Goal: Task Accomplishment & Management: Complete application form

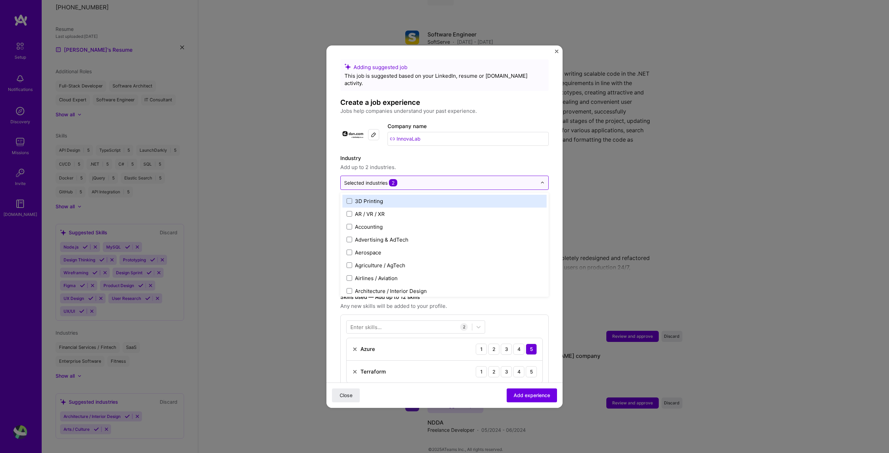
click at [416, 181] on div "Selected industries 2" at bounding box center [441, 183] width 200 height 14
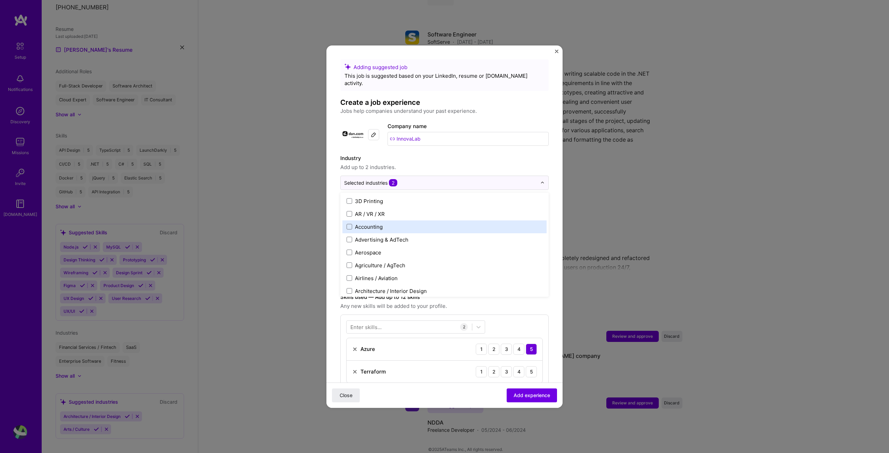
click at [388, 223] on label "Accounting" at bounding box center [444, 226] width 196 height 7
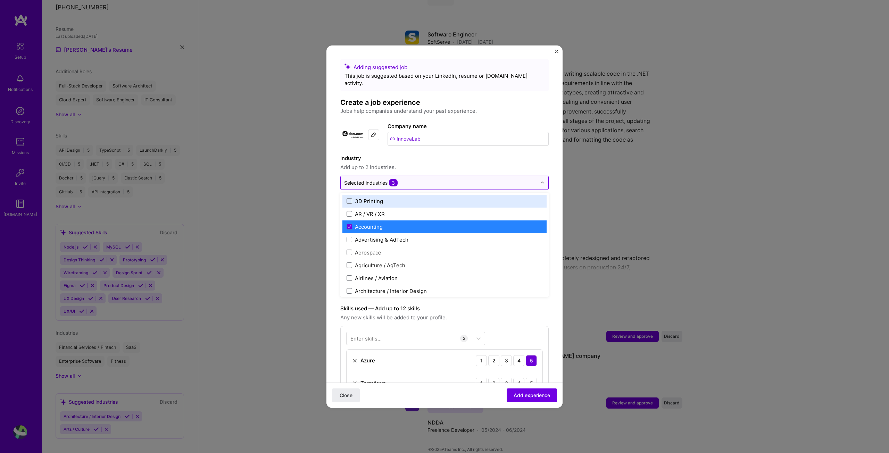
click at [434, 179] on input "text" at bounding box center [440, 182] width 193 height 7
click at [347, 224] on span at bounding box center [349, 227] width 6 height 6
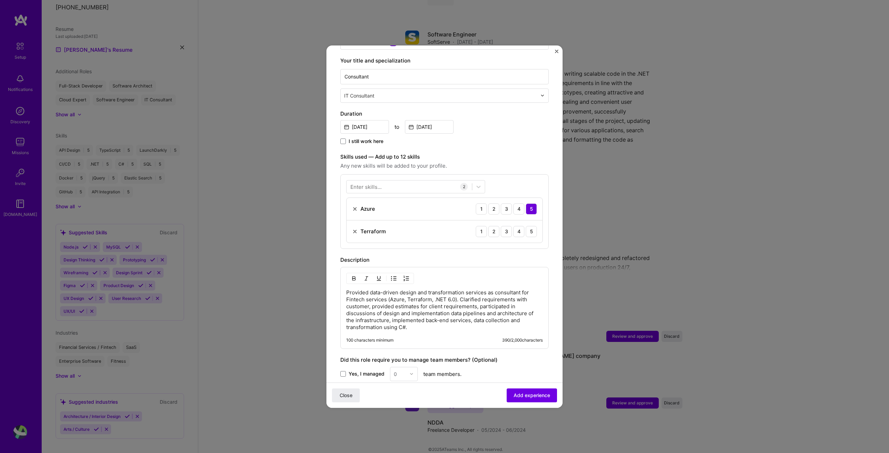
scroll to position [142, 0]
click at [385, 179] on div at bounding box center [408, 184] width 125 height 11
click at [352, 224] on span at bounding box center [353, 227] width 6 height 6
click at [0, 0] on input "checkbox" at bounding box center [0, 0] width 0 height 0
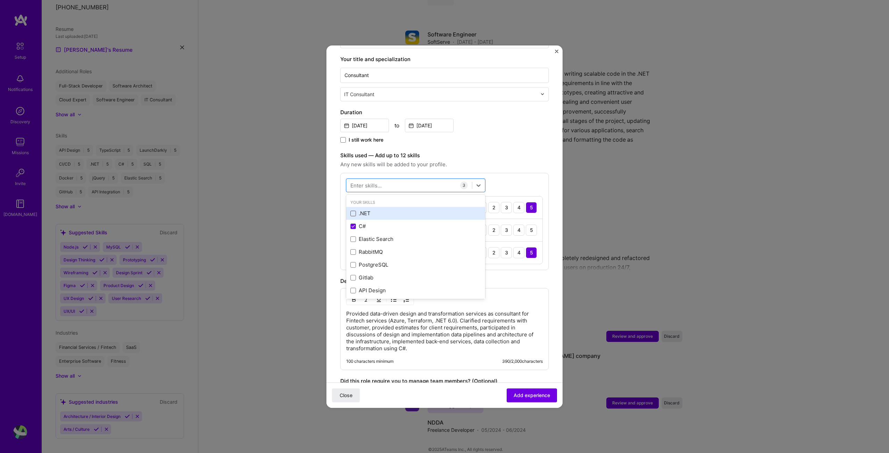
click at [353, 211] on span at bounding box center [353, 214] width 6 height 6
click at [0, 0] on input "checkbox" at bounding box center [0, 0] width 0 height 0
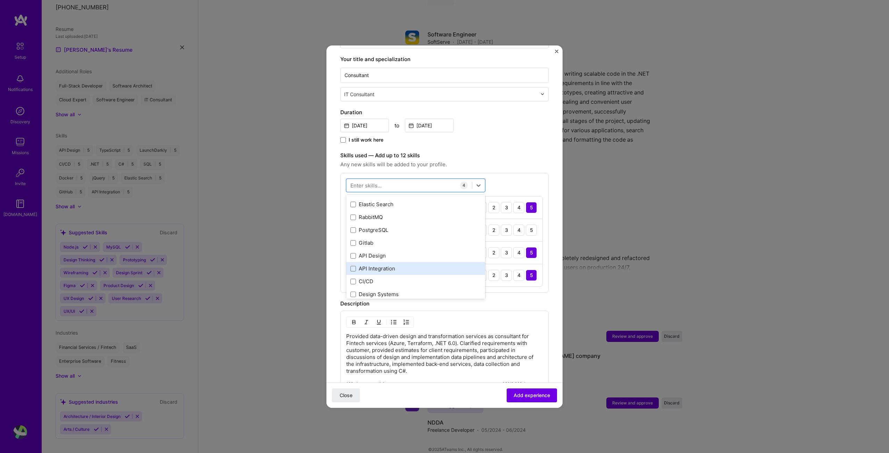
scroll to position [104, 0]
click at [374, 182] on div "Enter skills..." at bounding box center [365, 185] width 31 height 7
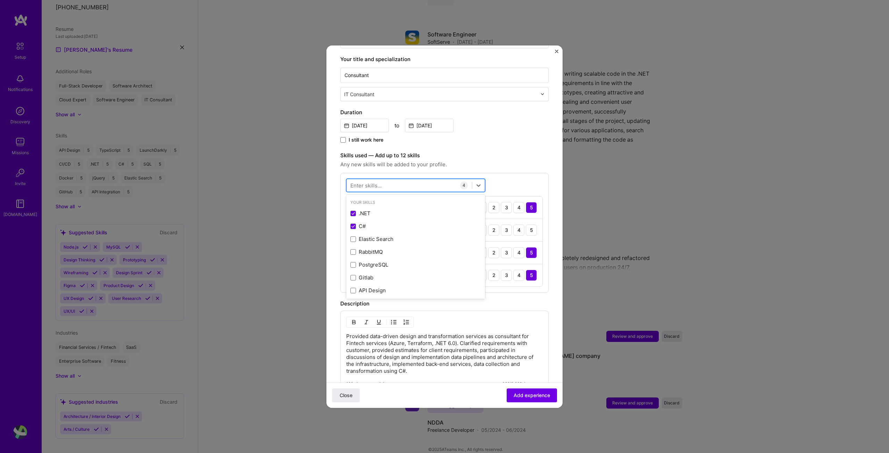
click at [385, 179] on div at bounding box center [408, 184] width 125 height 11
click at [387, 210] on div "Messagequeue" at bounding box center [415, 213] width 131 height 7
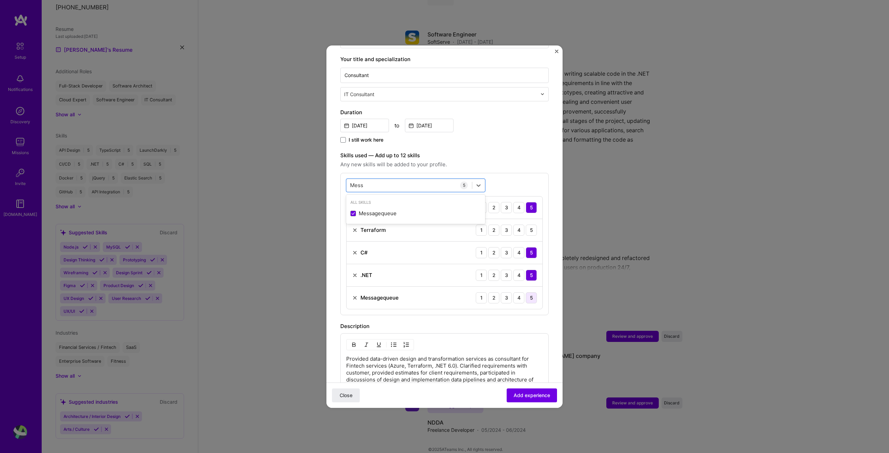
type input "Mess"
click at [526, 292] on div "5" at bounding box center [531, 297] width 11 height 11
click at [526, 225] on div "5" at bounding box center [531, 230] width 11 height 11
click at [516, 225] on div "4" at bounding box center [518, 230] width 11 height 11
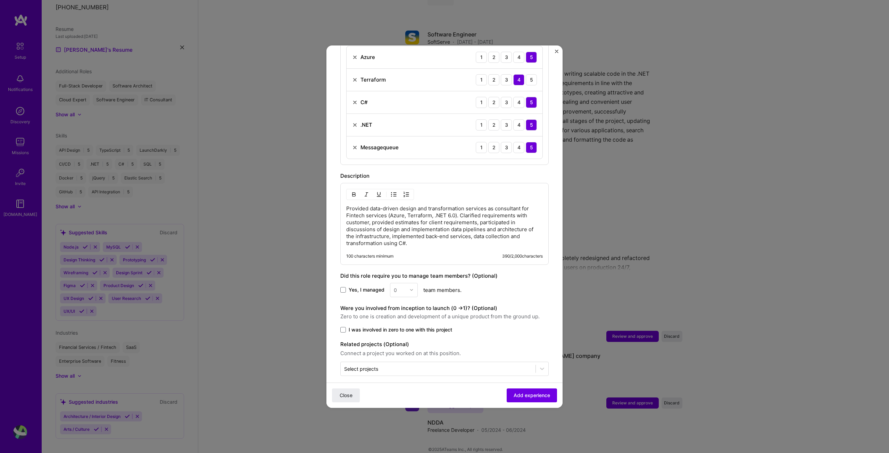
click at [344, 326] on label "I was involved in zero to one with this project" at bounding box center [444, 329] width 208 height 7
click at [0, 0] on input "I was involved in zero to one with this project" at bounding box center [0, 0] width 0 height 0
drag, startPoint x: 372, startPoint y: 321, endPoint x: 381, endPoint y: 321, distance: 9.0
click at [381, 326] on span "I was involved in zero to one with this project" at bounding box center [399, 329] width 103 height 7
click at [391, 326] on span "I was involved in zero to one with this project" at bounding box center [399, 329] width 103 height 7
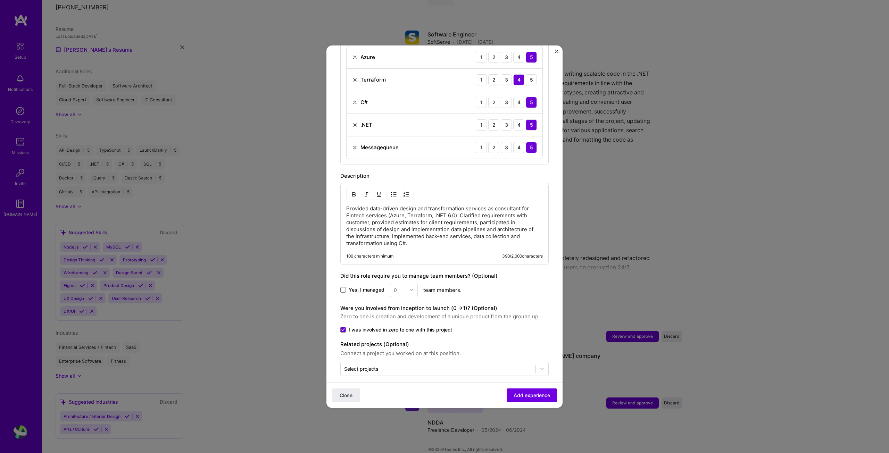
click at [0, 0] on input "I was involved in zero to one with this project" at bounding box center [0, 0] width 0 height 0
click at [360, 326] on span "I was involved in zero to one with this project" at bounding box center [399, 329] width 103 height 7
click at [0, 0] on input "I was involved in zero to one with this project" at bounding box center [0, 0] width 0 height 0
click at [463, 365] on input "text" at bounding box center [438, 368] width 188 height 7
click at [538, 365] on icon at bounding box center [541, 368] width 7 height 7
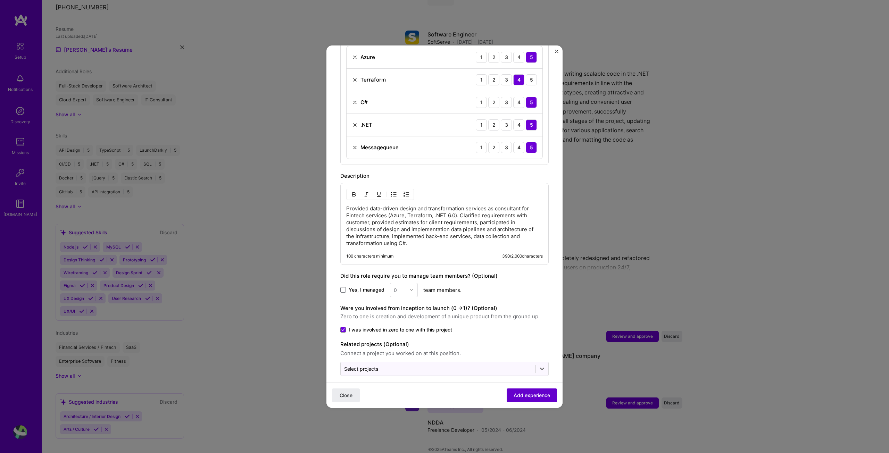
click at [533, 393] on span "Add experience" at bounding box center [531, 395] width 36 height 7
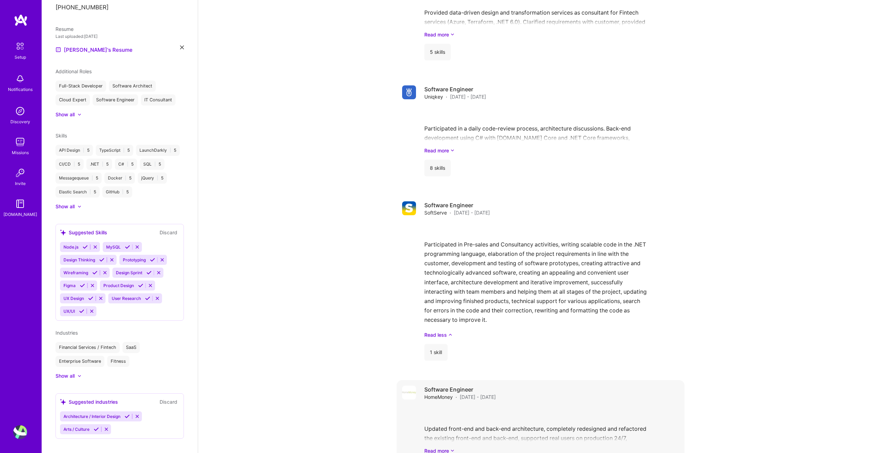
scroll to position [856, 0]
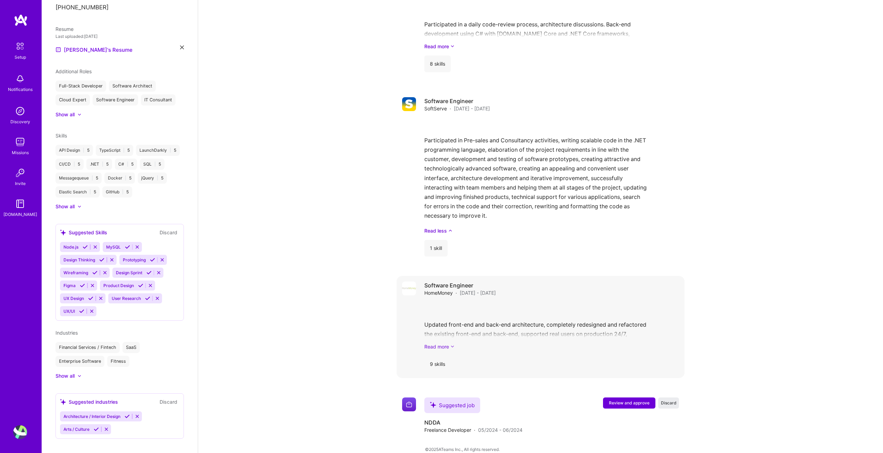
click at [439, 343] on link "Read more" at bounding box center [552, 346] width 255 height 7
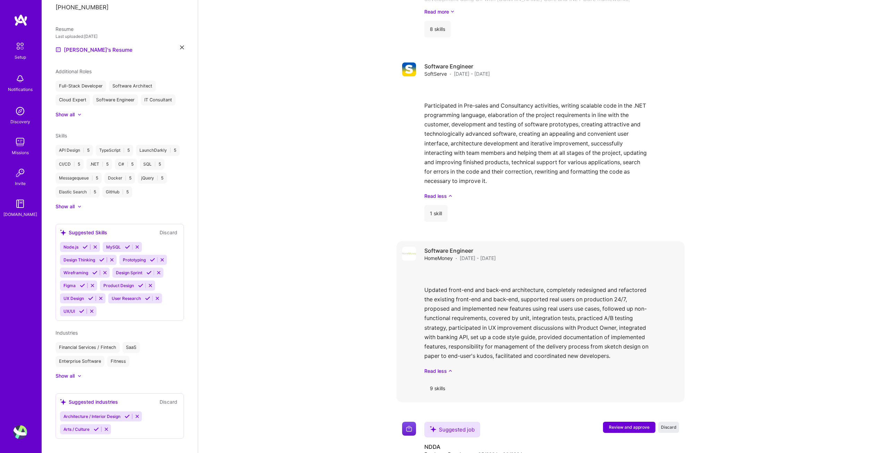
scroll to position [915, 0]
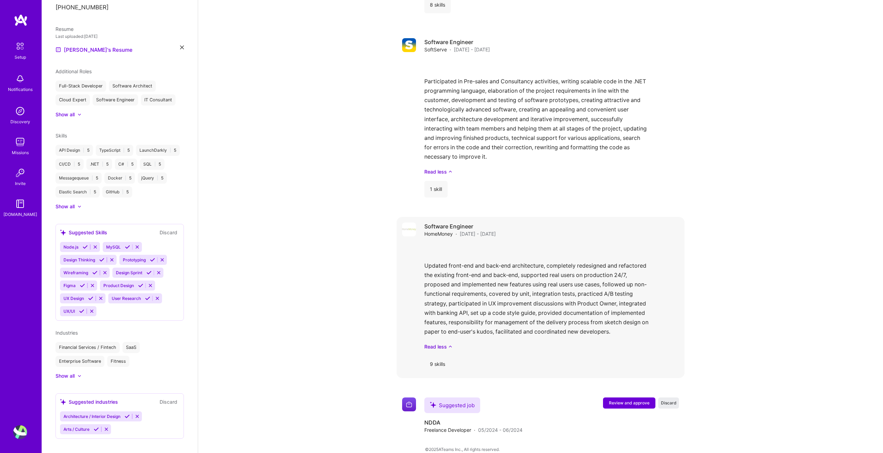
click at [469, 292] on div "Updated front-end and back-end architecture, completely redesigned and refactor…" at bounding box center [552, 296] width 255 height 107
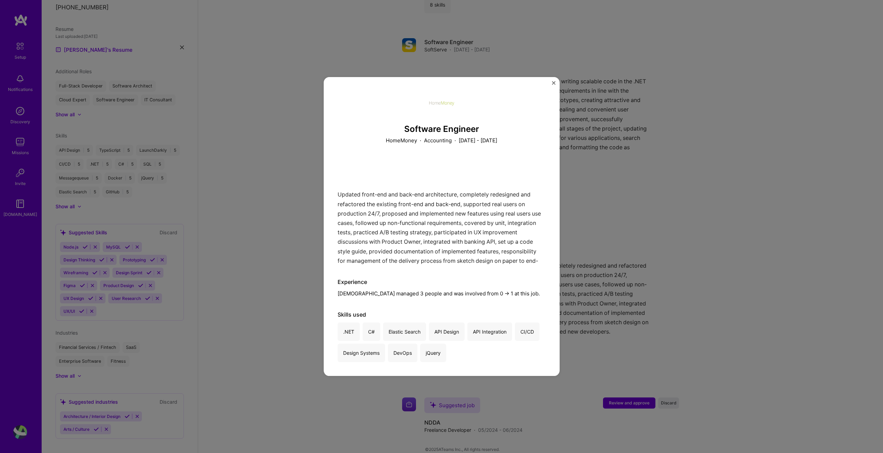
scroll to position [880, 0]
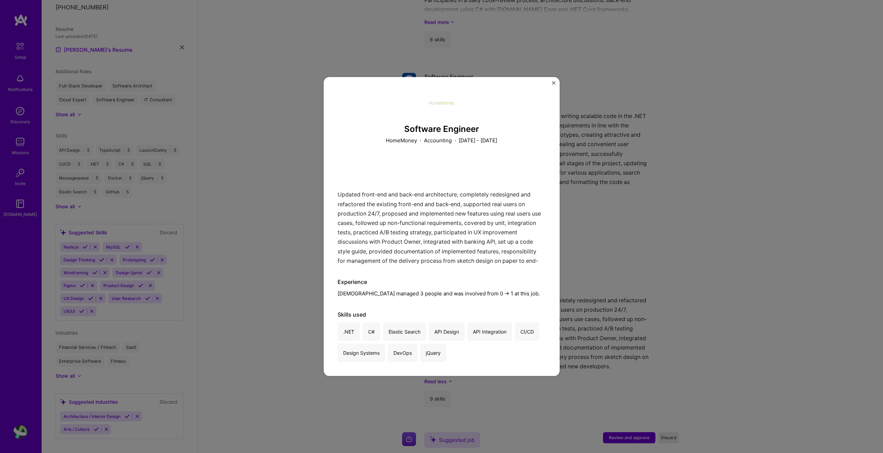
click at [554, 82] on img "Close" at bounding box center [553, 82] width 3 height 3
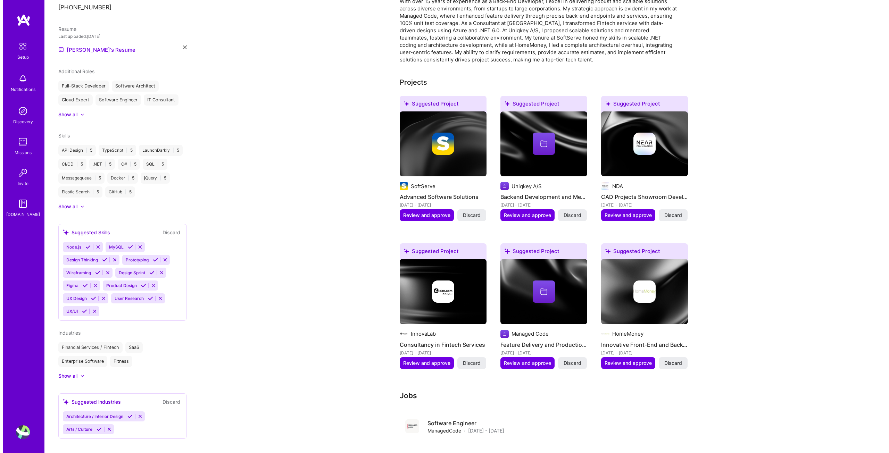
scroll to position [221, 0]
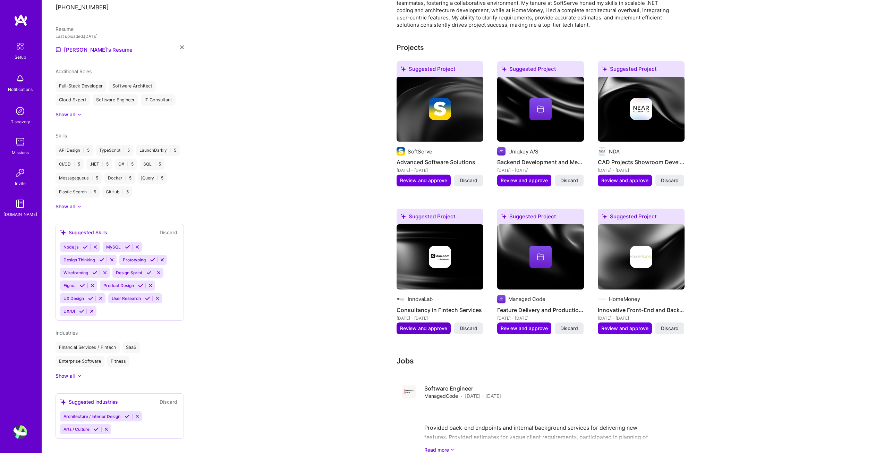
click at [430, 325] on span "Review and approve" at bounding box center [423, 328] width 47 height 7
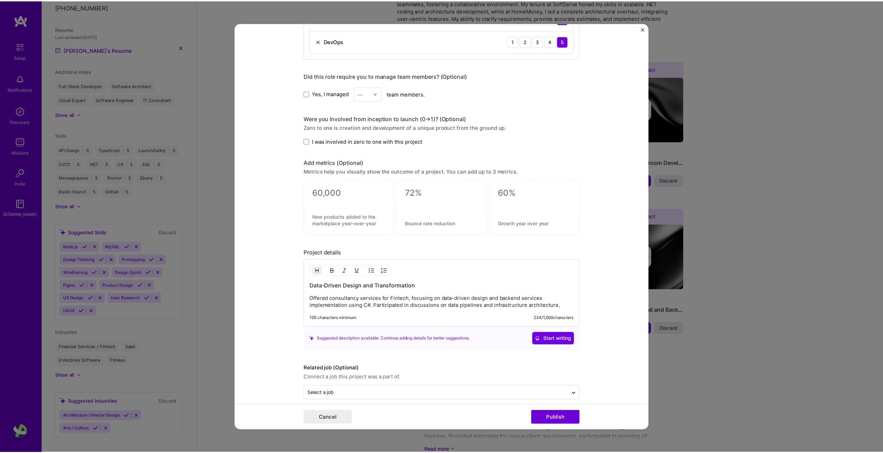
scroll to position [459, 0]
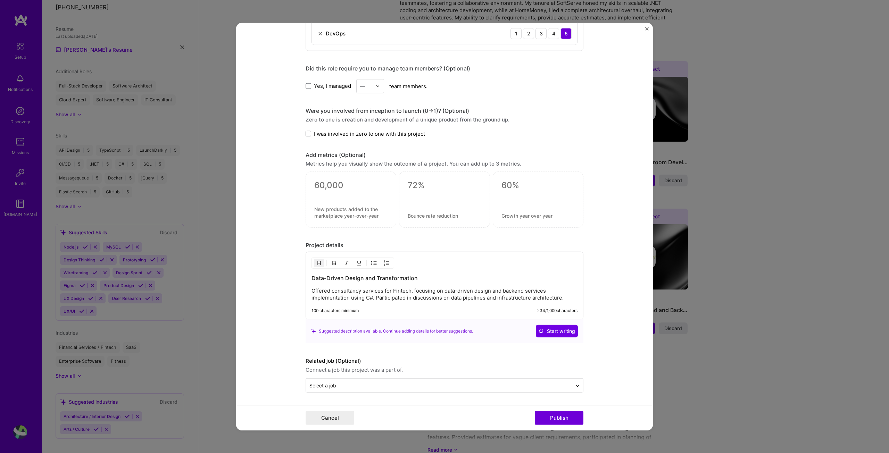
click at [645, 27] on img "Close" at bounding box center [646, 28] width 3 height 3
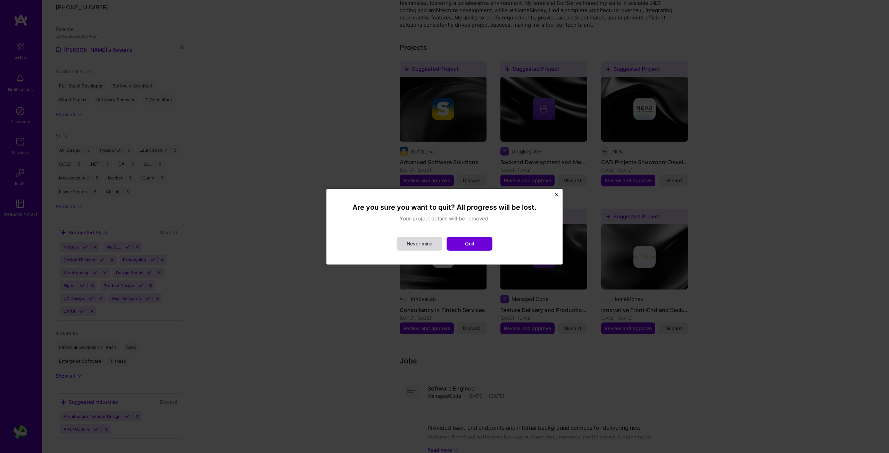
click at [423, 243] on button "Never mind" at bounding box center [419, 244] width 46 height 14
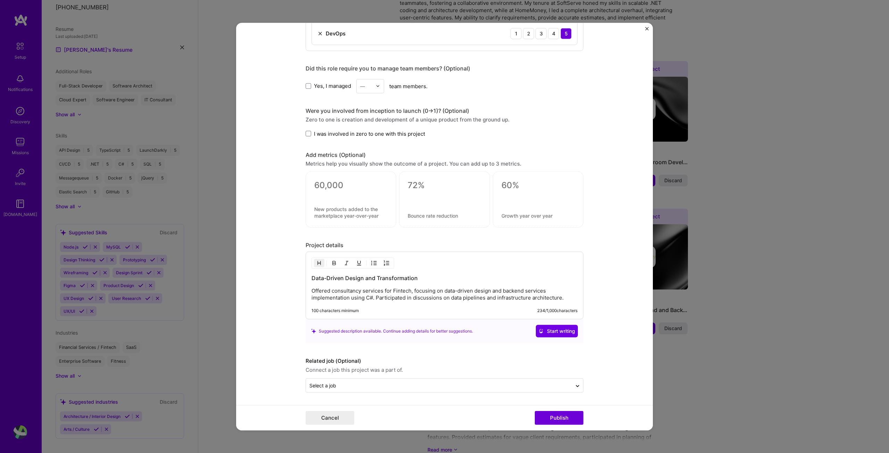
click at [647, 26] on form "Editing suggested project This project is suggested based on your LinkedIn, res…" at bounding box center [444, 227] width 417 height 408
click at [646, 28] on img "Close" at bounding box center [646, 28] width 3 height 3
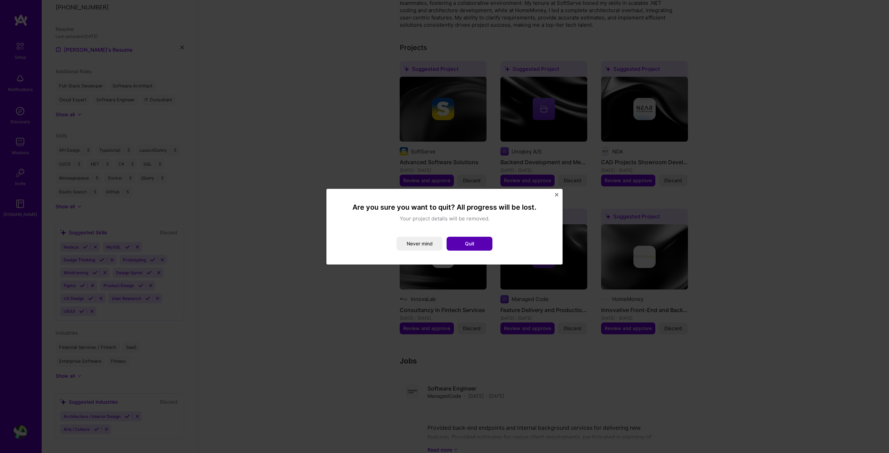
click at [473, 243] on button "Quit" at bounding box center [469, 244] width 46 height 14
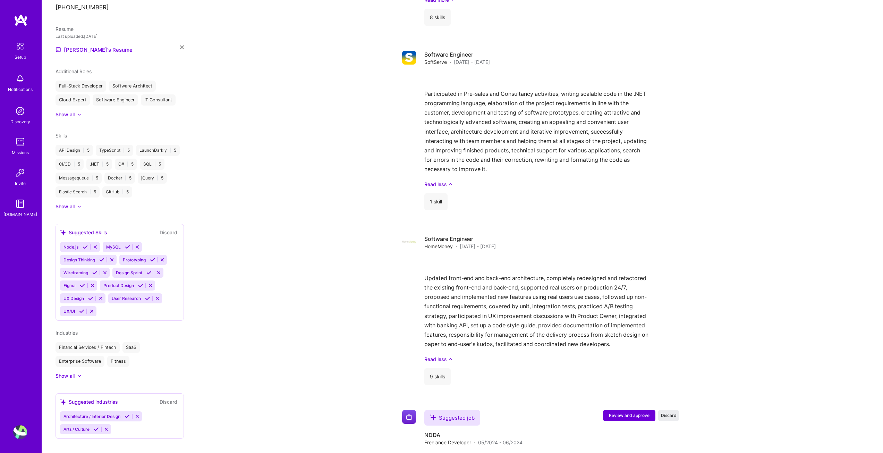
scroll to position [915, 0]
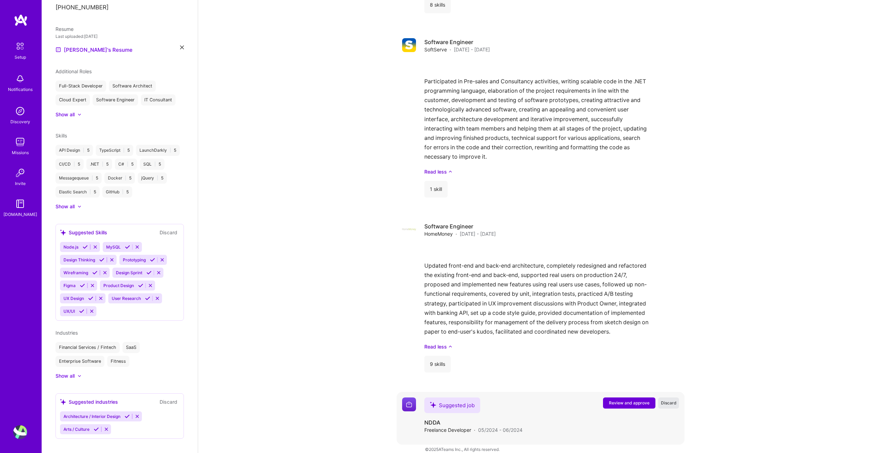
click at [674, 397] on button "Discard" at bounding box center [668, 402] width 21 height 11
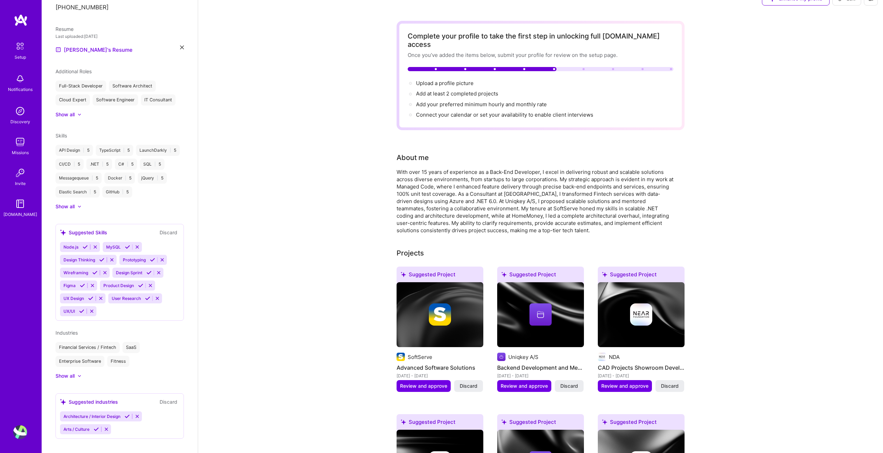
scroll to position [0, 0]
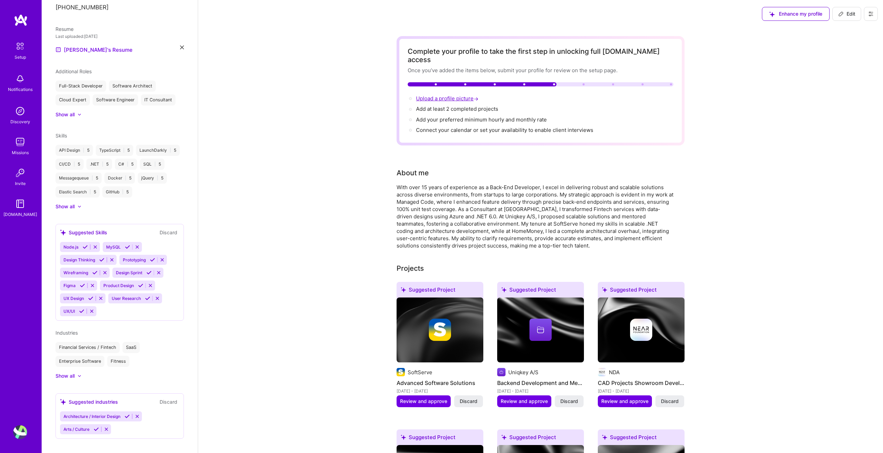
click at [425, 95] on span "Upload a profile picture →" at bounding box center [448, 98] width 64 height 7
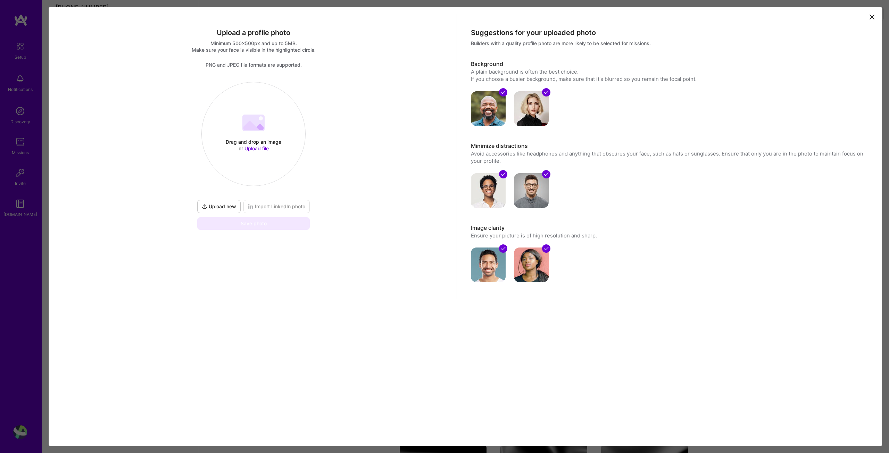
click at [256, 146] on span "Upload file" at bounding box center [256, 148] width 24 height 6
click at [313, 161] on div at bounding box center [358, 186] width 208 height 208
click at [248, 93] on button "Done" at bounding box center [237, 93] width 19 height 12
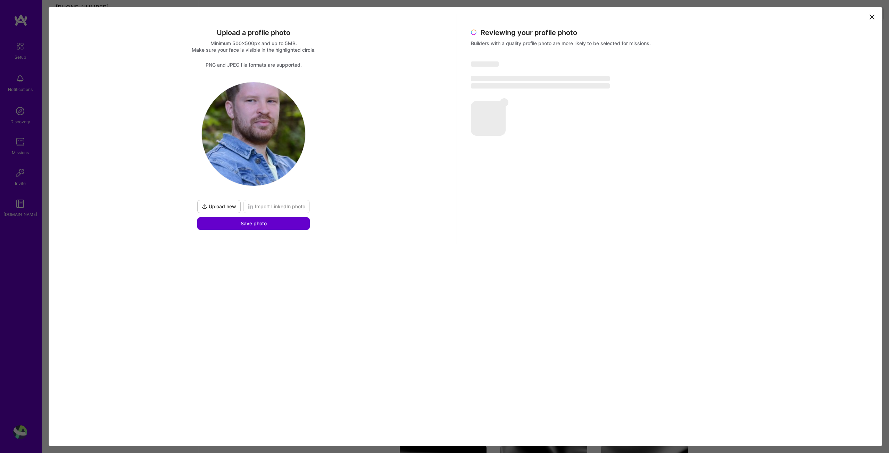
click at [284, 221] on button "Save photo" at bounding box center [253, 223] width 112 height 12
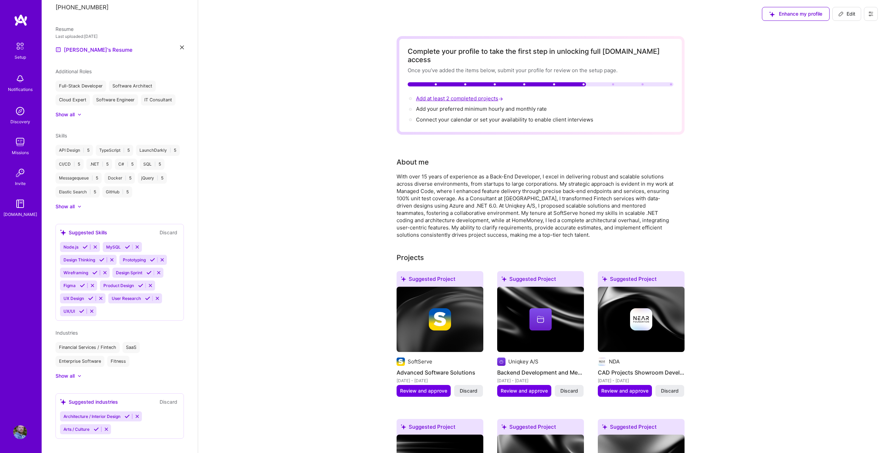
click at [478, 95] on span "Add at least 2 completed projects →" at bounding box center [460, 98] width 89 height 7
select select "UA"
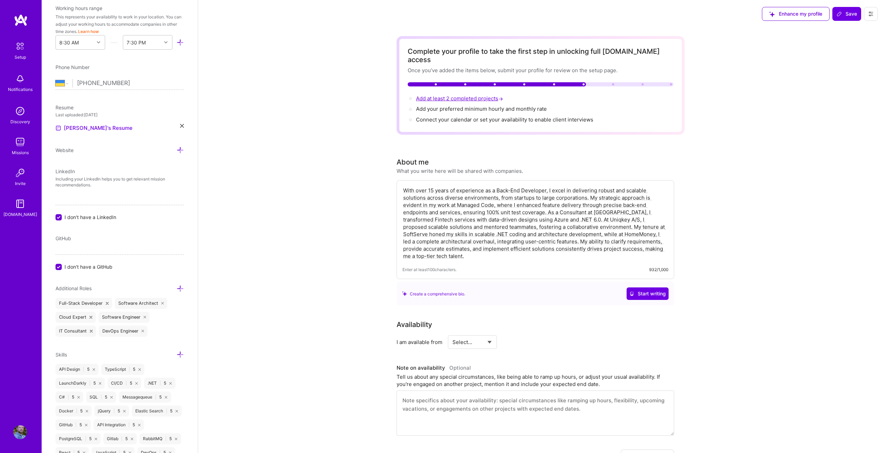
scroll to position [567, 0]
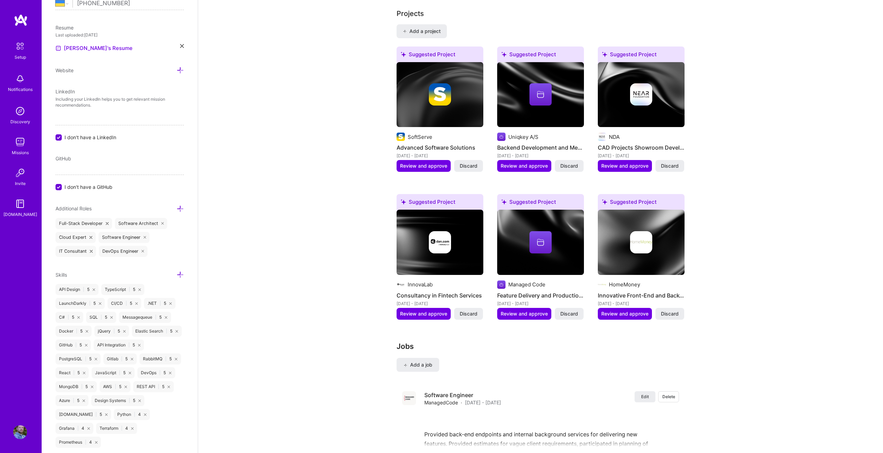
click at [113, 70] on div "Website" at bounding box center [120, 70] width 128 height 8
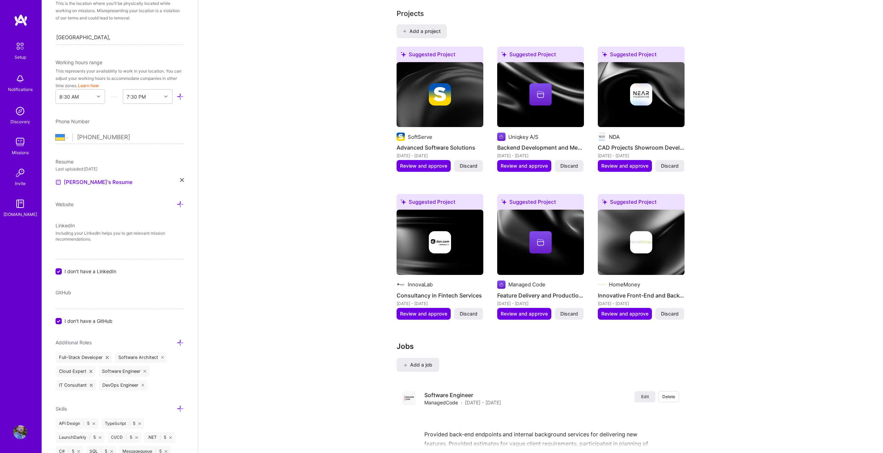
scroll to position [187, 0]
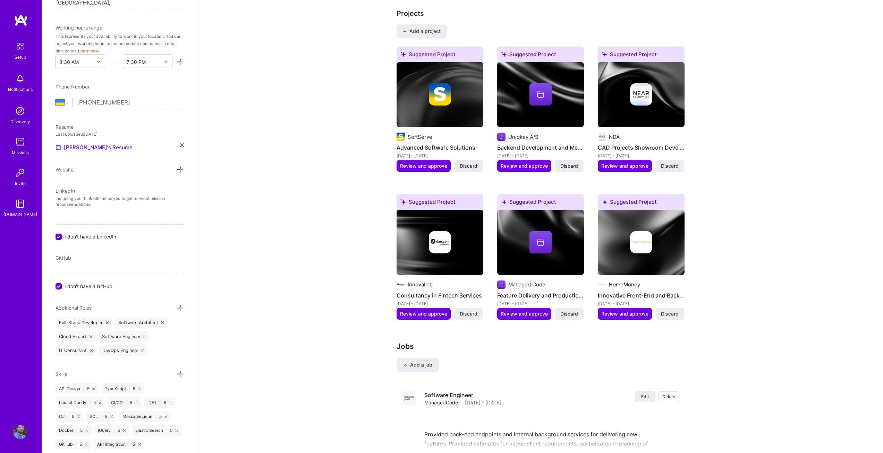
click at [60, 287] on input "I don't have a GitHub" at bounding box center [59, 287] width 6 height 6
click at [59, 235] on input "I don't have a LinkedIn" at bounding box center [59, 237] width 6 height 6
checkbox input "false"
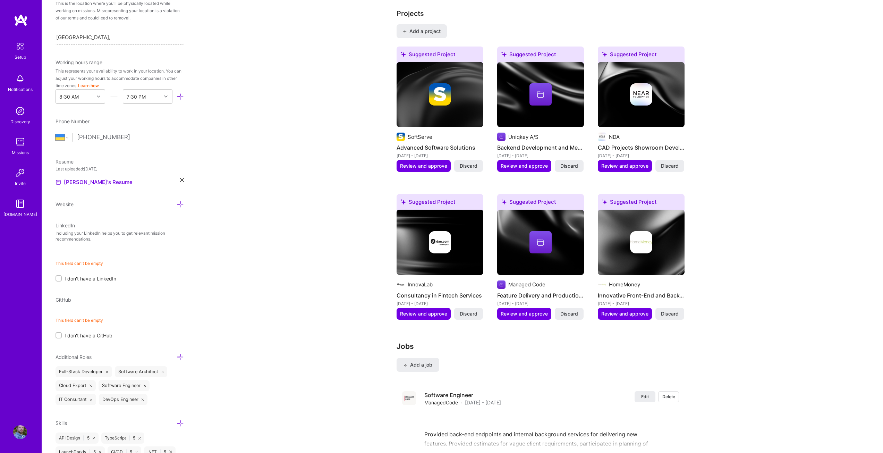
scroll to position [83, 0]
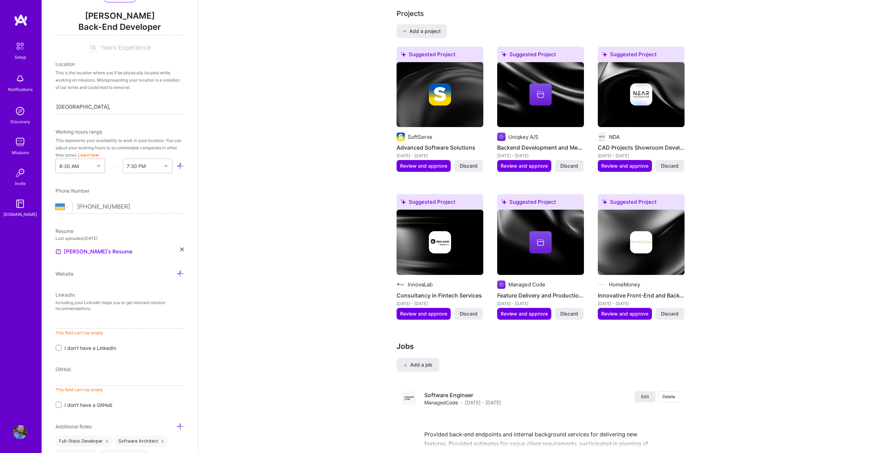
click at [97, 165] on icon at bounding box center [98, 165] width 3 height 3
click at [83, 216] on div "8:00 AM" at bounding box center [81, 214] width 50 height 13
click at [146, 168] on div "End Time" at bounding box center [142, 166] width 38 height 14
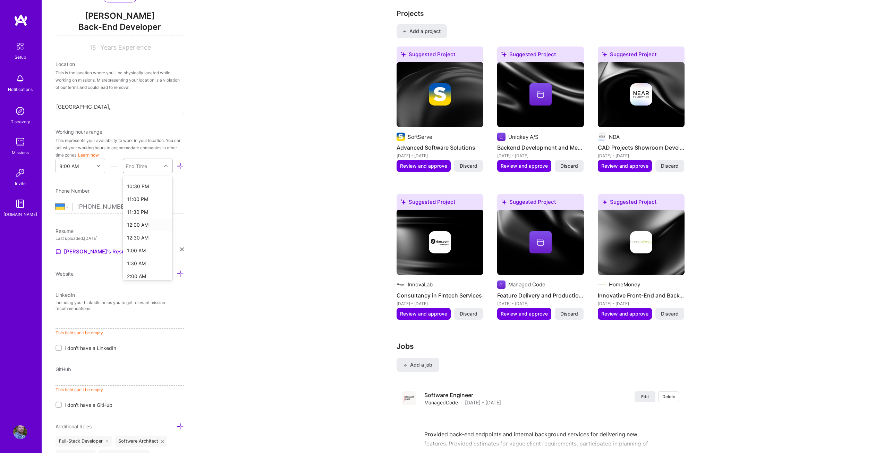
click at [142, 221] on div "12:00 AM" at bounding box center [148, 224] width 50 height 13
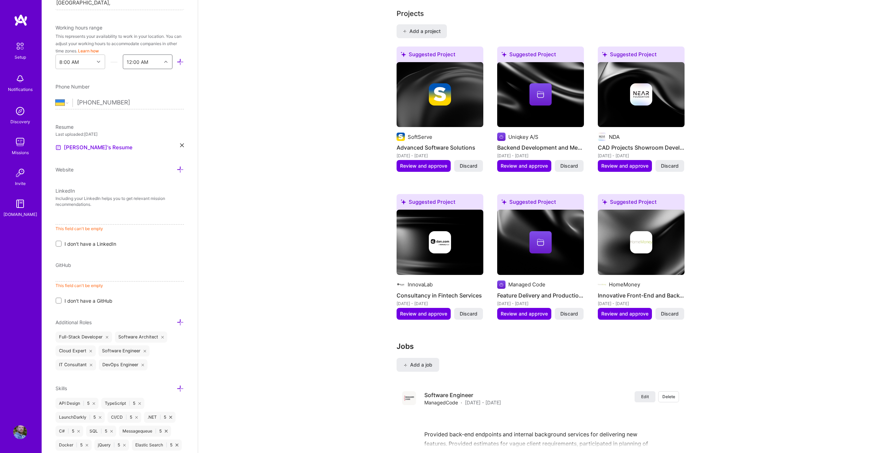
scroll to position [257, 0]
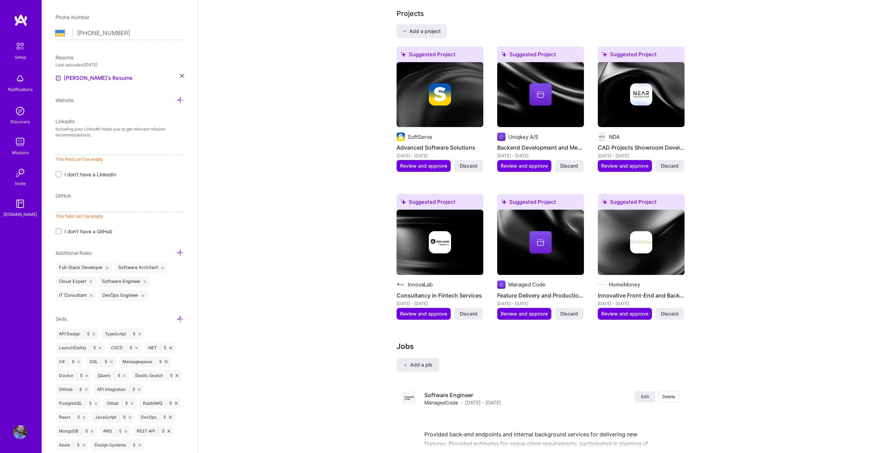
click at [77, 145] on input at bounding box center [120, 149] width 128 height 11
click at [76, 207] on input at bounding box center [120, 206] width 128 height 11
paste input "https://github.com/saqw3r/"
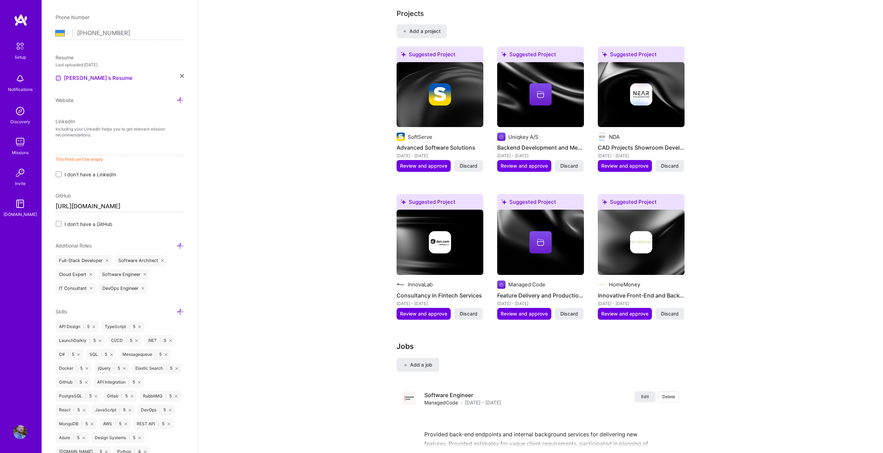
type input "https://github.com/saqw3r/"
click at [111, 148] on input at bounding box center [120, 149] width 128 height 11
paste input "https://www.linkedin.com/in/serhiisurnin/"
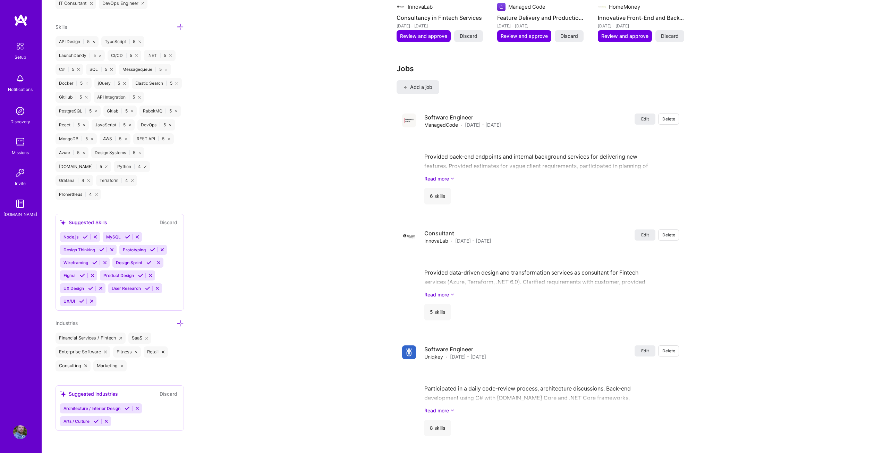
scroll to position [1018, 0]
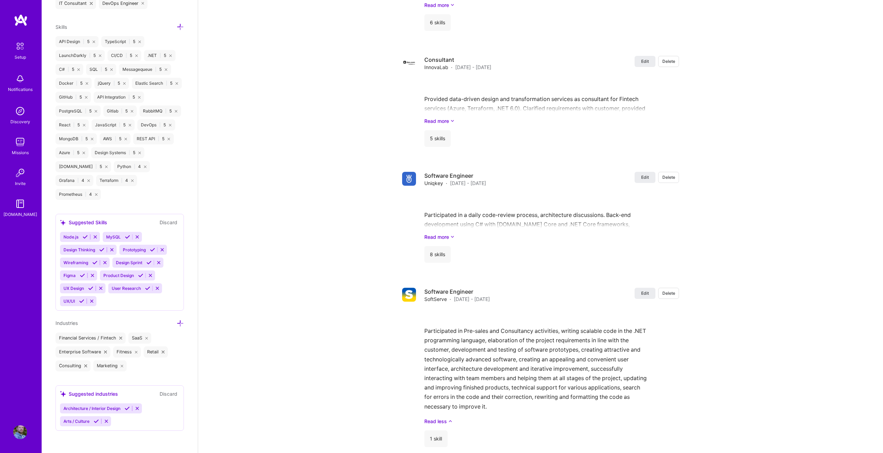
type input "https://www.linkedin.com/in/serhiisurnin/"
click at [127, 409] on icon at bounding box center [127, 408] width 5 height 5
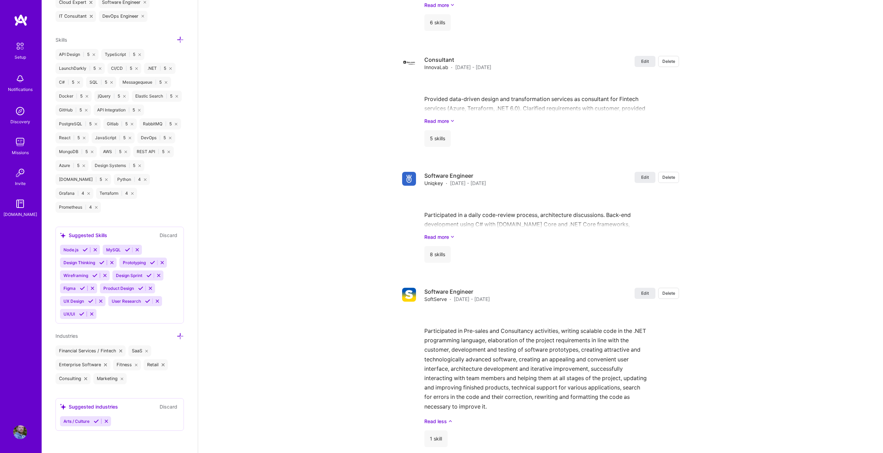
click at [96, 419] on icon at bounding box center [96, 421] width 5 height 5
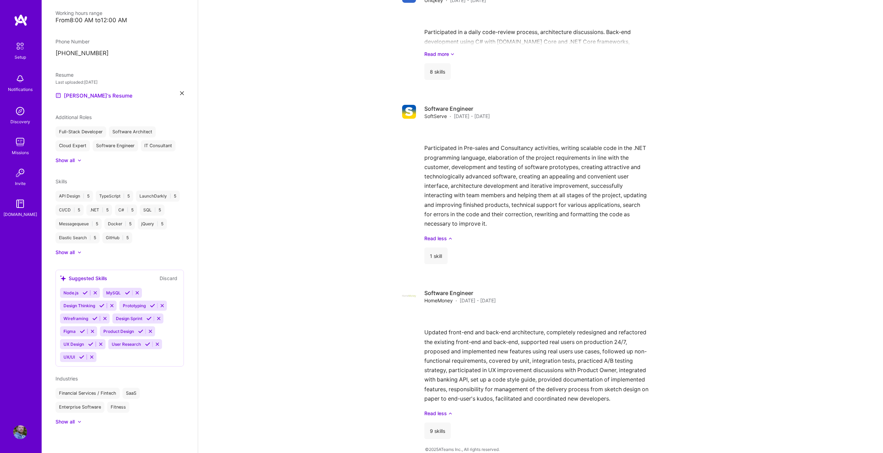
scroll to position [167, 0]
click at [68, 421] on div "Show all" at bounding box center [65, 421] width 19 height 7
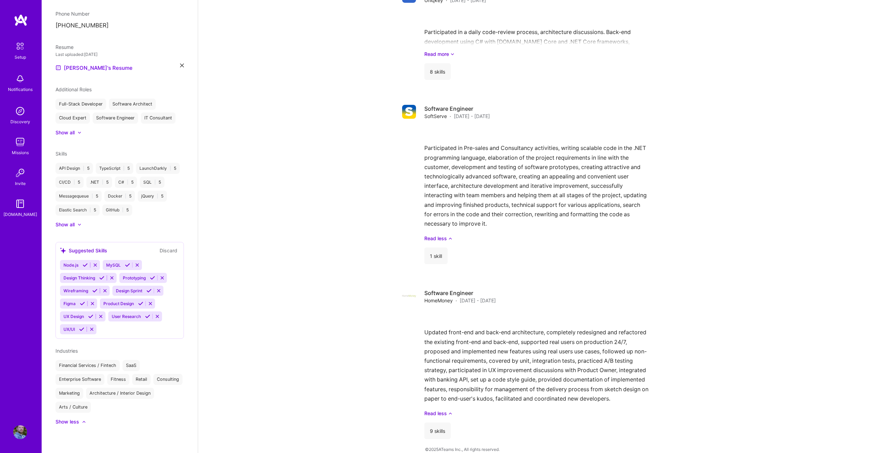
click at [125, 264] on icon at bounding box center [127, 264] width 5 height 5
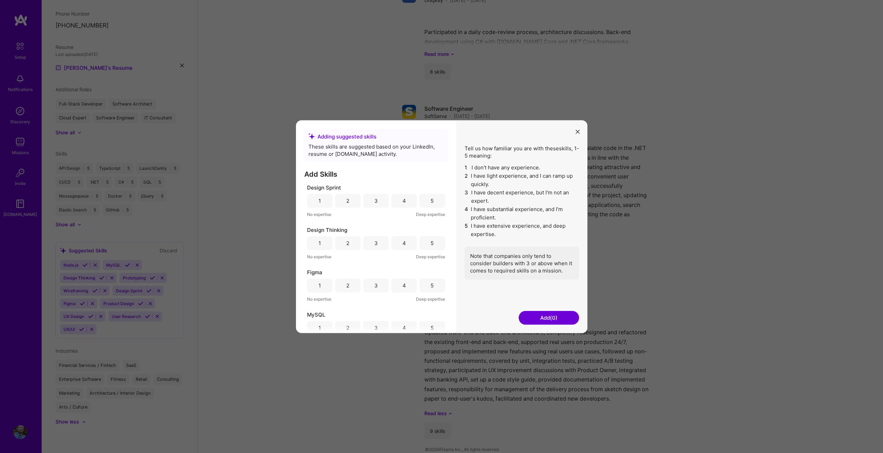
click at [431, 242] on div "5" at bounding box center [432, 243] width 3 height 7
click at [431, 238] on div "5" at bounding box center [432, 239] width 3 height 7
click at [403, 281] on div "4" at bounding box center [404, 281] width 3 height 7
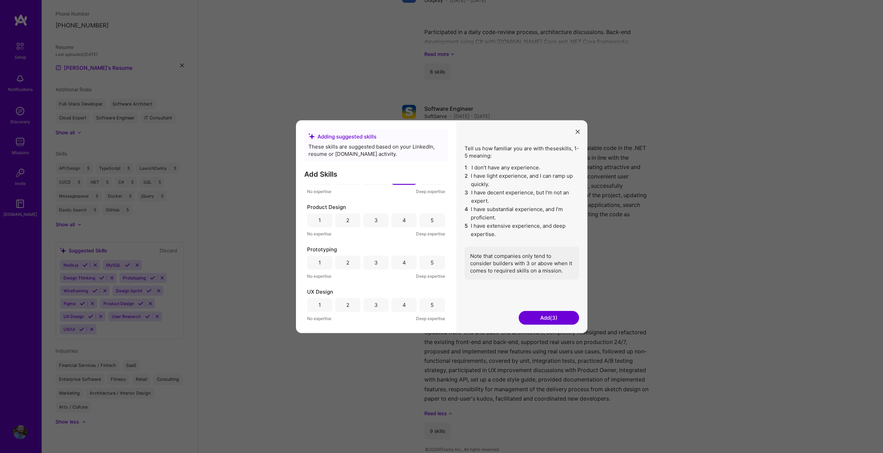
click at [431, 262] on div "5" at bounding box center [432, 262] width 3 height 7
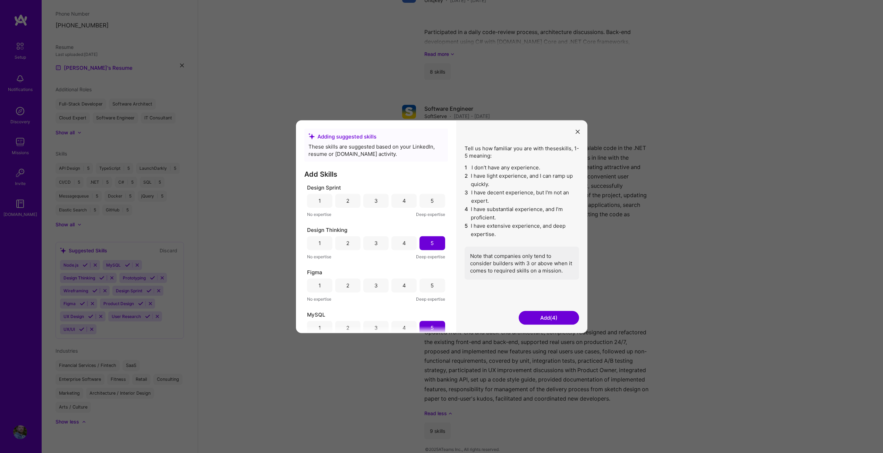
scroll to position [768, 0]
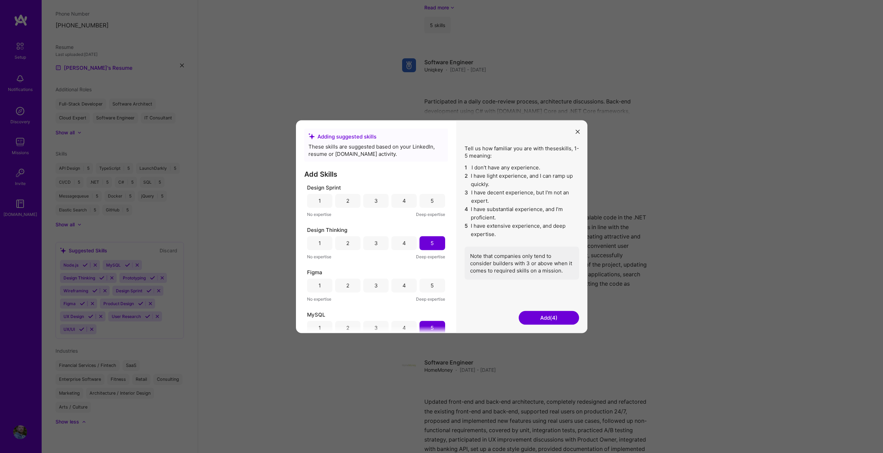
click at [403, 244] on div "4" at bounding box center [404, 243] width 3 height 7
click at [397, 286] on div "4" at bounding box center [404, 285] width 25 height 14
click at [547, 323] on button "Add (5)" at bounding box center [549, 318] width 60 height 14
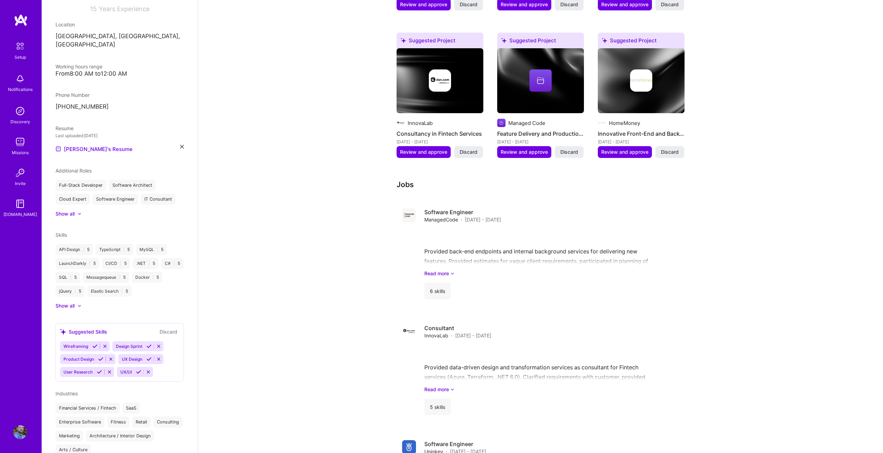
scroll to position [0, 0]
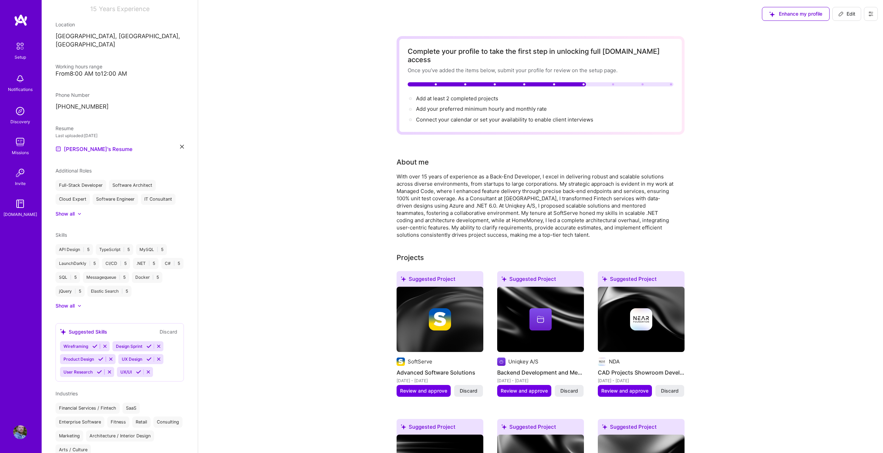
click at [799, 14] on span "Enhance my profile" at bounding box center [796, 13] width 53 height 7
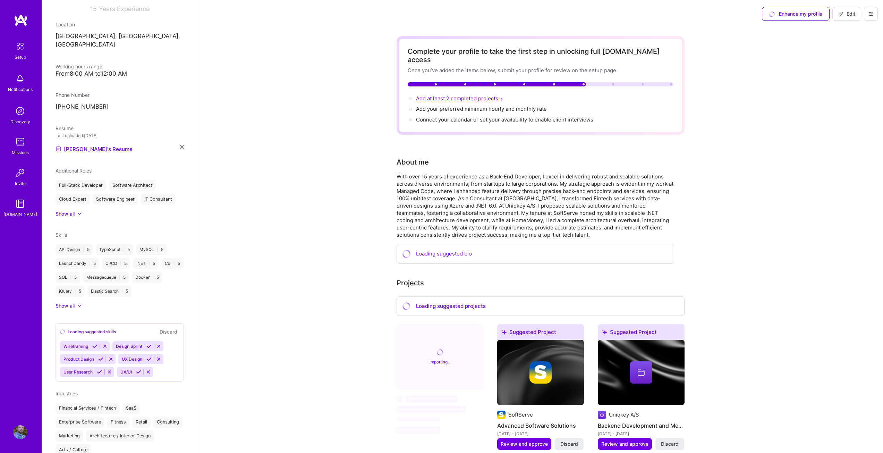
click at [482, 95] on span "Add at least 2 completed projects →" at bounding box center [460, 98] width 89 height 7
select select "UA"
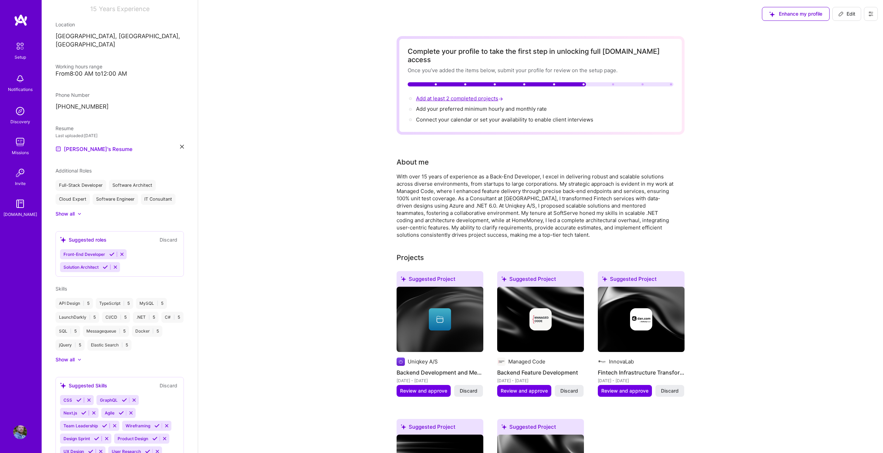
click at [479, 95] on span "Add at least 2 completed projects →" at bounding box center [460, 98] width 89 height 7
select select "UA"
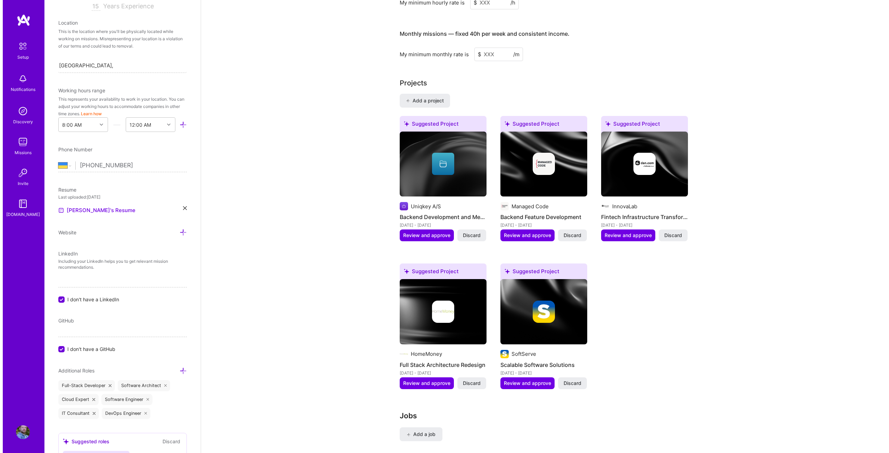
scroll to position [532, 0]
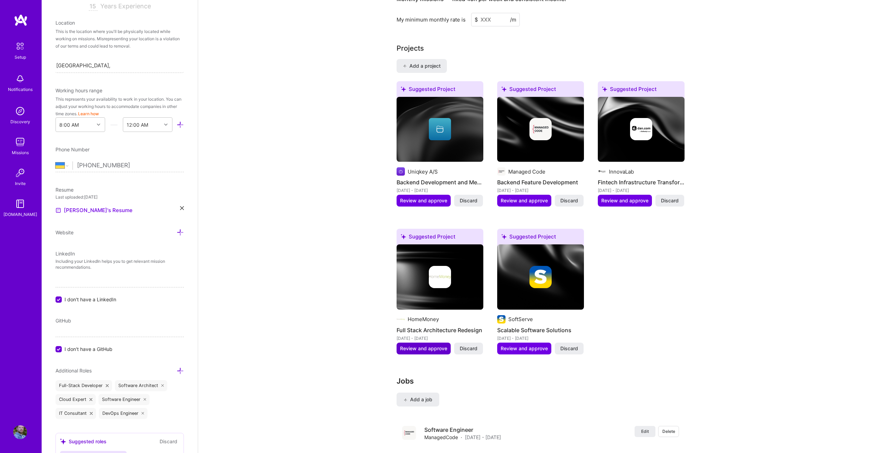
click at [430, 345] on span "Review and approve" at bounding box center [423, 348] width 47 height 7
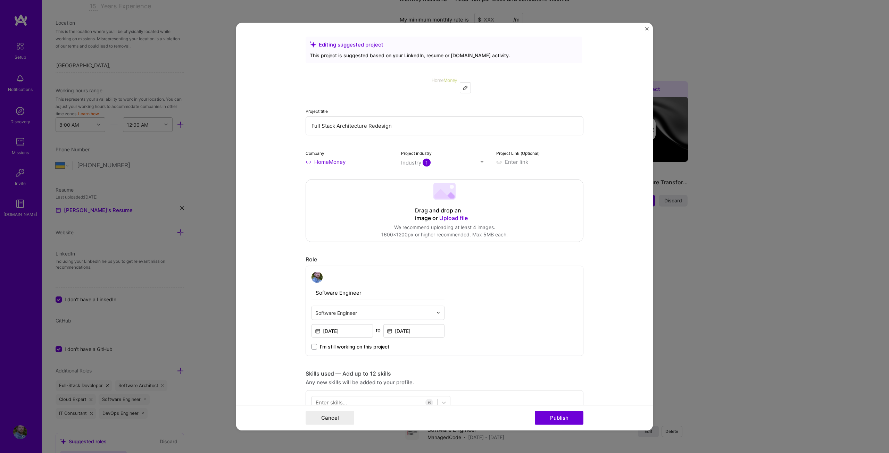
click at [406, 128] on input "Full Stack Architecture Redesign" at bounding box center [444, 125] width 278 height 19
click at [333, 124] on input "Full Stack Architecture Redesign" at bounding box center [444, 125] width 278 height 19
click at [372, 125] on input "Full Stack .NET Engineer/Architector" at bounding box center [444, 125] width 278 height 19
click at [429, 125] on input "Full Stack .NET Engineer/Tech.Lead/Architector" at bounding box center [444, 125] width 278 height 19
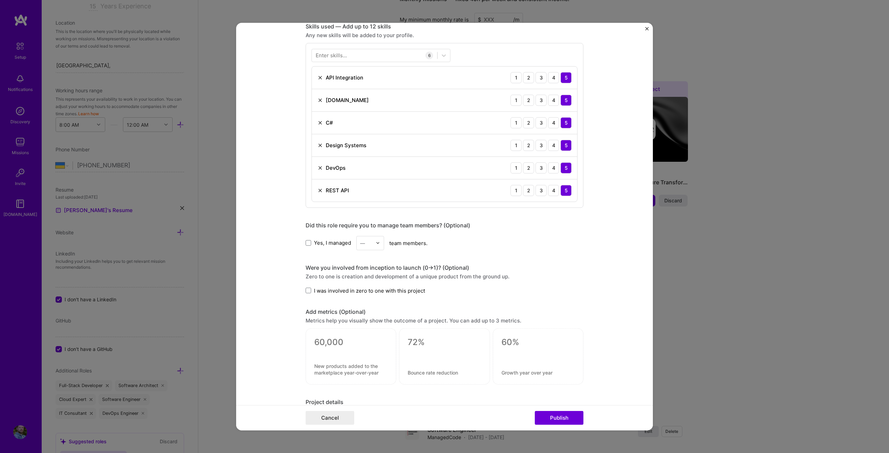
scroll to position [417, 0]
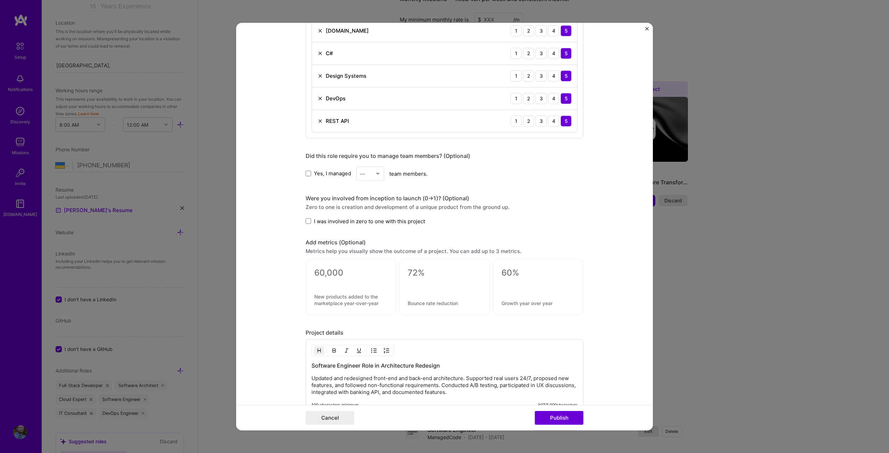
type input "Full Stack .NET Engineer/Tech.Lead/Architect"
click at [337, 224] on span "I was involved in zero to one with this project" at bounding box center [369, 220] width 111 height 7
click at [0, 0] on input "I was involved in zero to one with this project" at bounding box center [0, 0] width 0 height 0
click at [372, 173] on div "—" at bounding box center [365, 174] width 19 height 14
click at [368, 217] on div "3" at bounding box center [370, 217] width 24 height 13
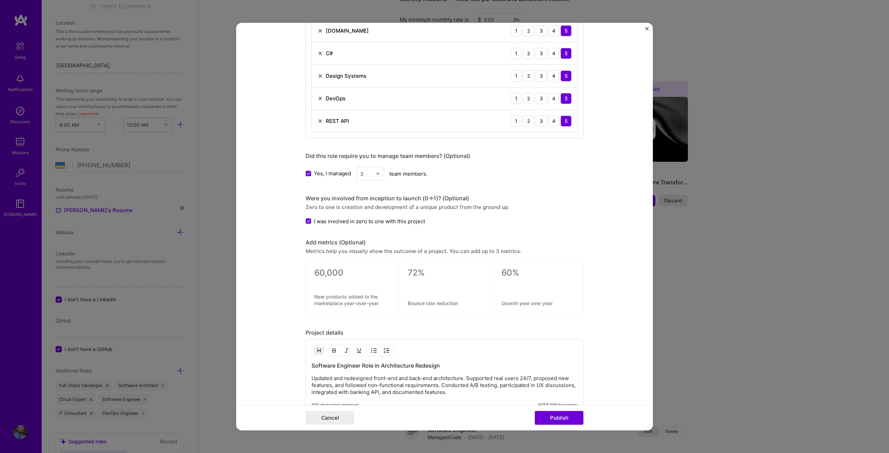
click at [371, 171] on div "3" at bounding box center [365, 174] width 19 height 14
click at [367, 221] on div "4" at bounding box center [370, 217] width 24 height 13
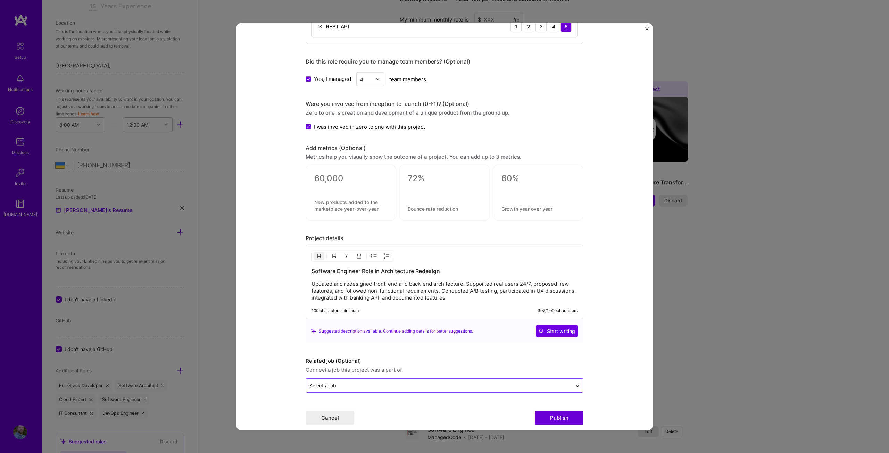
click at [541, 384] on input "text" at bounding box center [438, 385] width 259 height 7
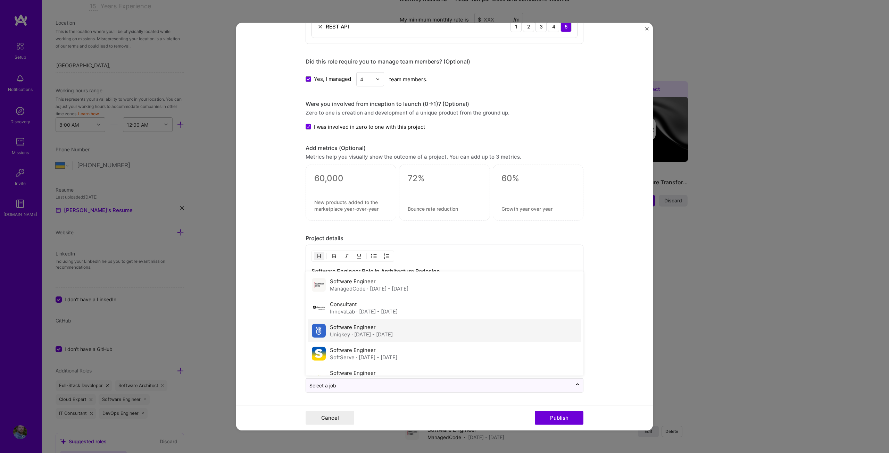
scroll to position [15, 0]
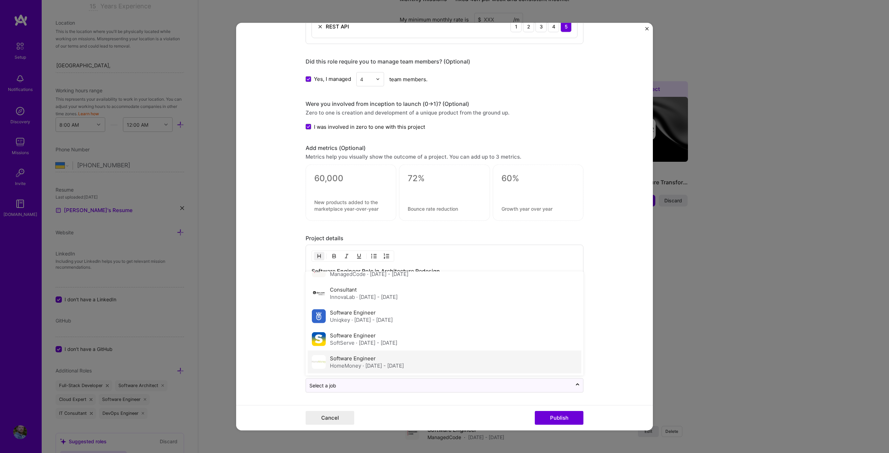
click at [518, 360] on div "Software Engineer HomeMoney · Jan 2010 - Dec 2012" at bounding box center [445, 362] width 274 height 23
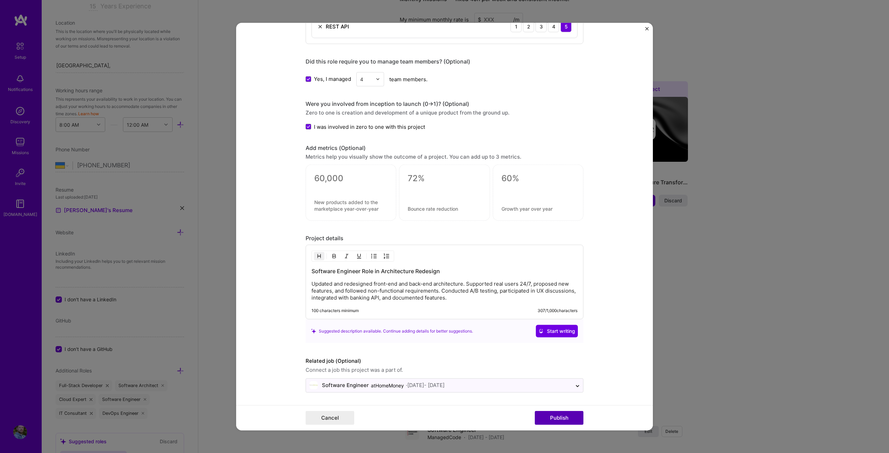
click at [552, 415] on button "Publish" at bounding box center [559, 418] width 49 height 14
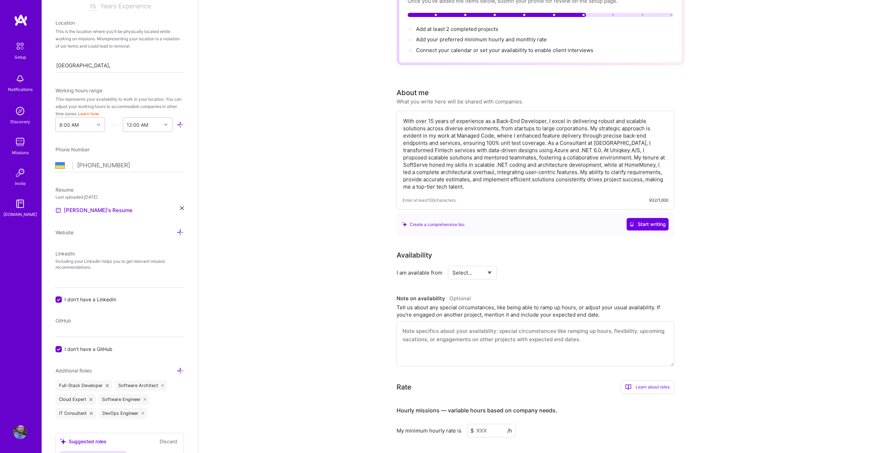
scroll to position [0, 0]
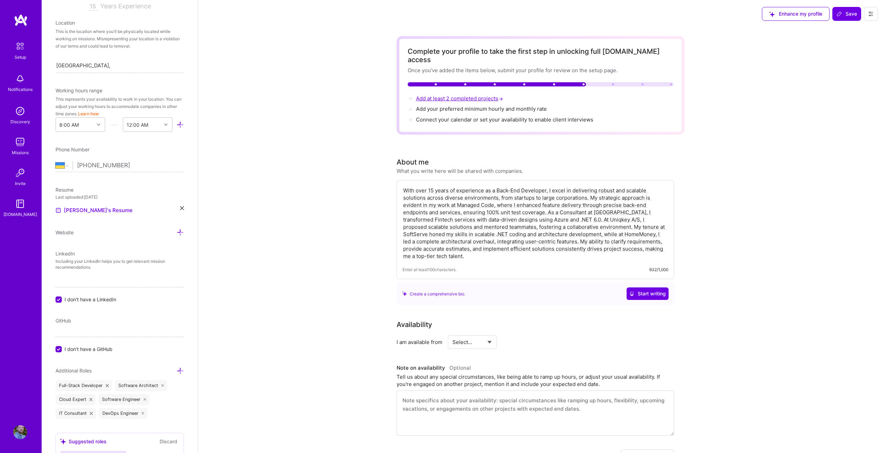
click at [463, 95] on span "Add at least 2 completed projects →" at bounding box center [460, 98] width 89 height 7
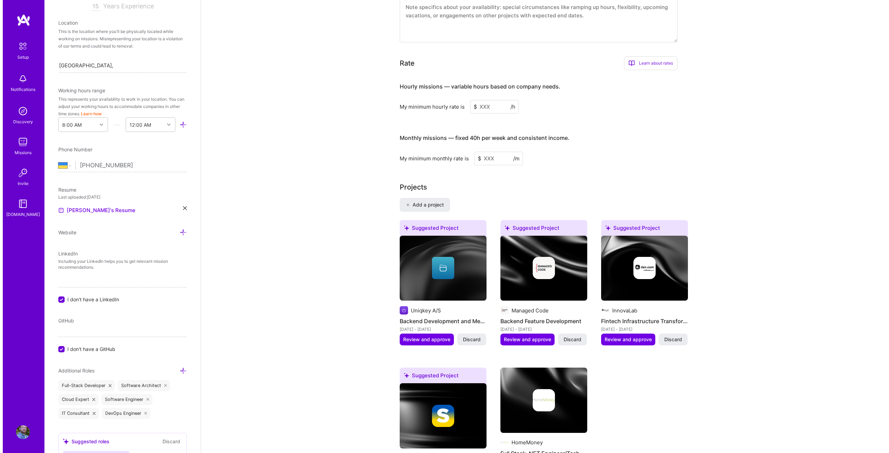
scroll to position [463, 0]
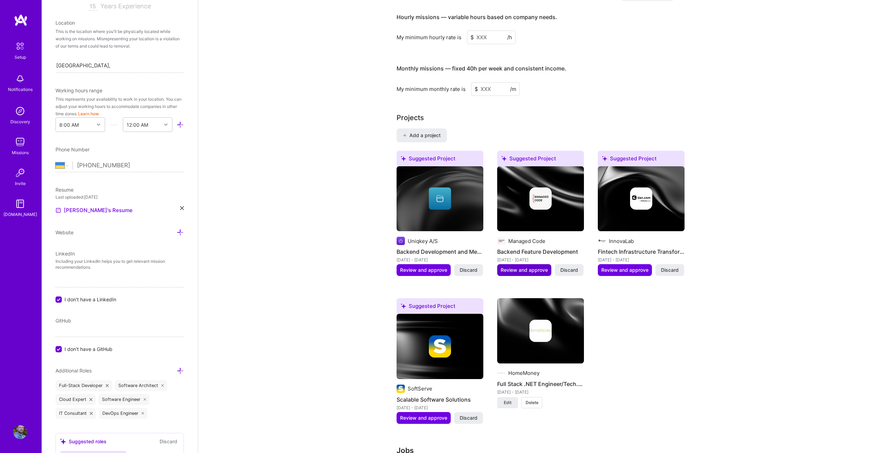
click at [505, 267] on span "Review and approve" at bounding box center [524, 270] width 47 height 7
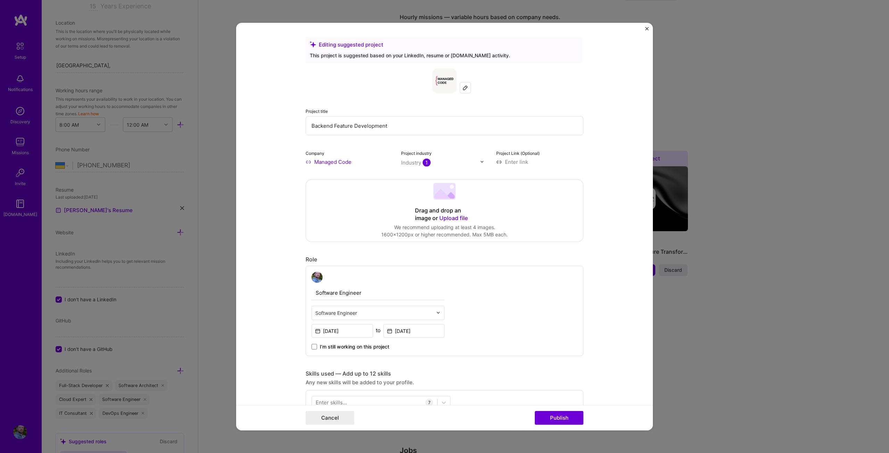
click at [399, 124] on input "Backend Feature Development" at bounding box center [444, 125] width 278 height 19
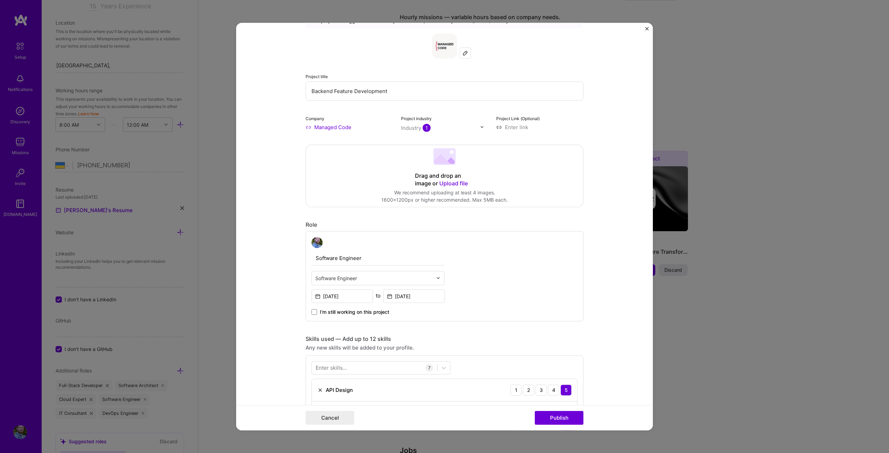
scroll to position [0, 0]
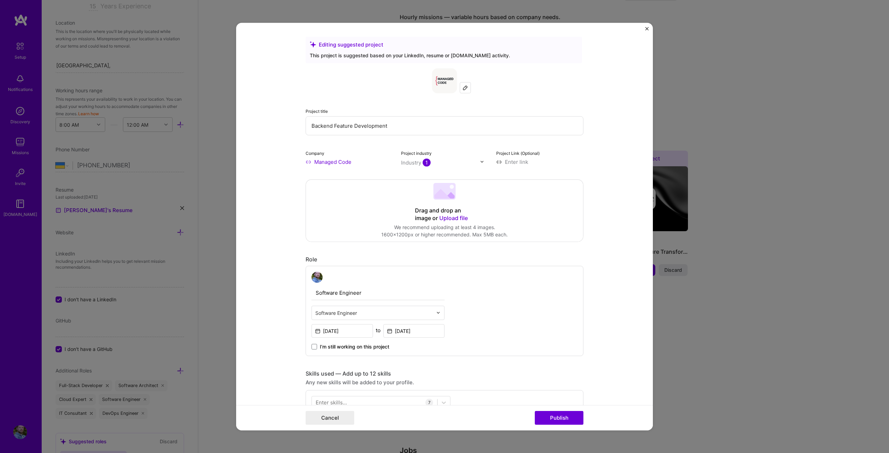
click at [394, 125] on input "Backend Feature Development" at bounding box center [444, 125] width 278 height 19
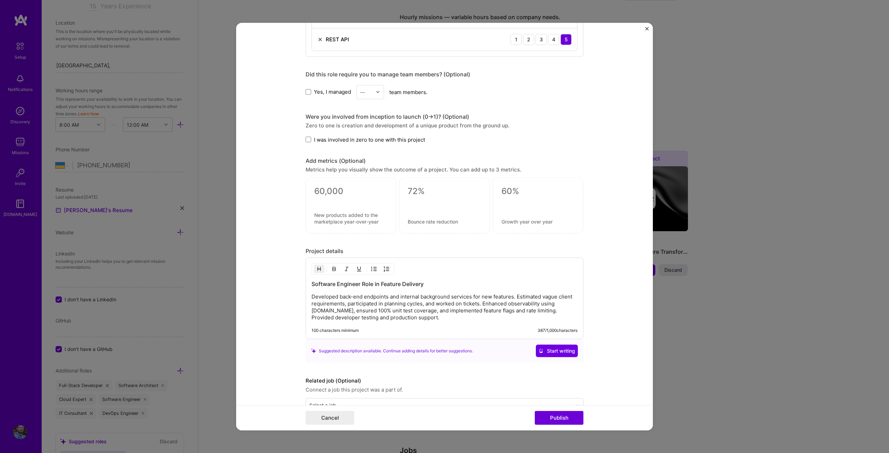
scroll to position [540, 0]
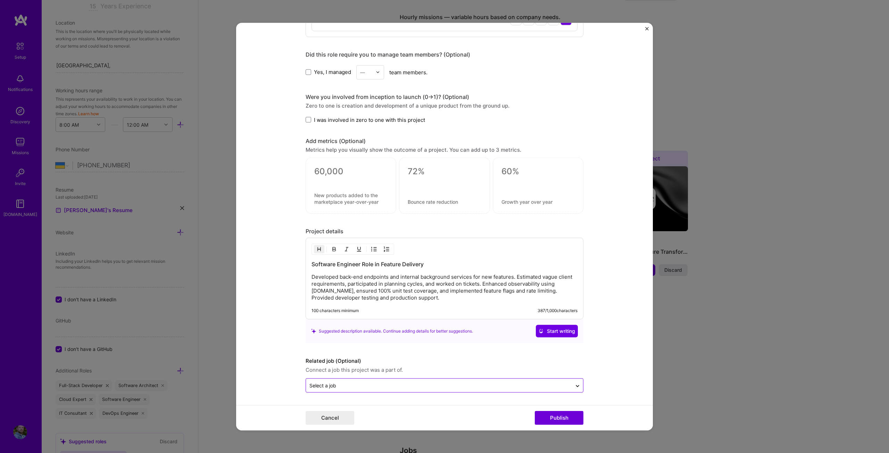
click at [361, 384] on input "text" at bounding box center [438, 385] width 259 height 7
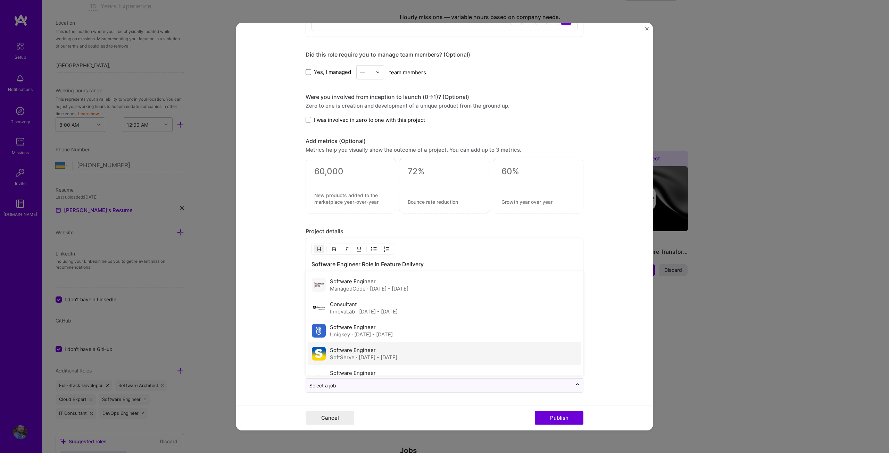
scroll to position [15, 0]
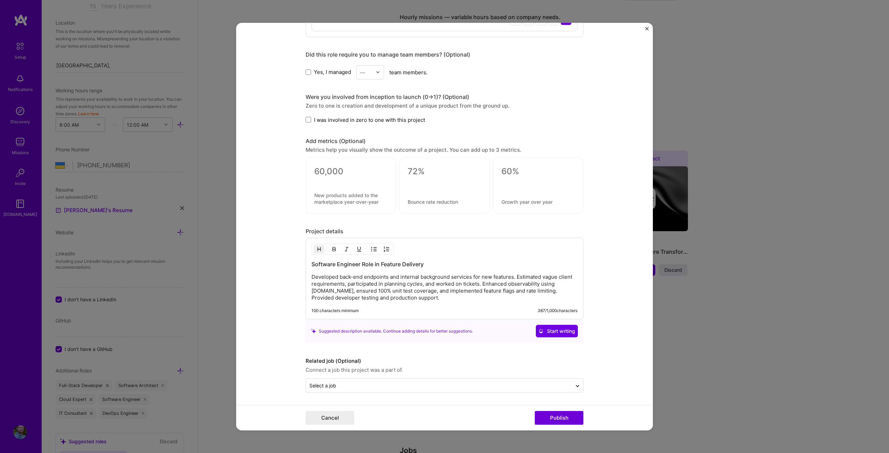
click at [364, 404] on form "Editing suggested project This project is suggested based on your LinkedIn, res…" at bounding box center [444, 227] width 417 height 408
click at [363, 389] on input "text" at bounding box center [438, 385] width 259 height 7
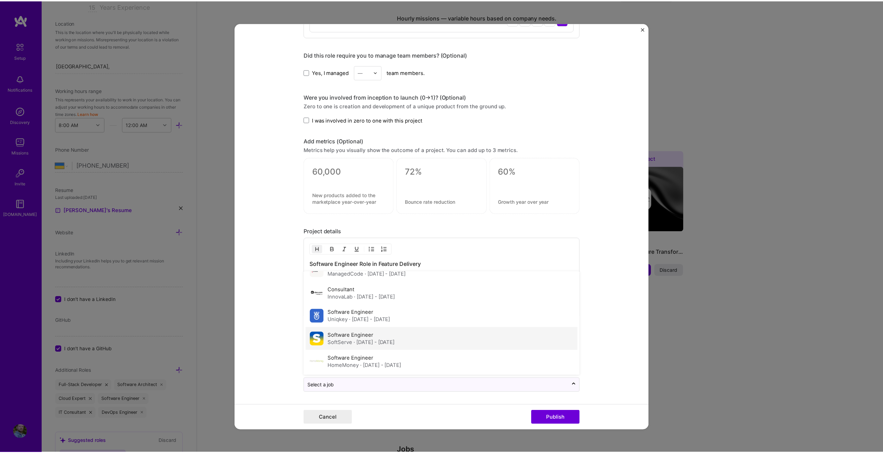
scroll to position [0, 0]
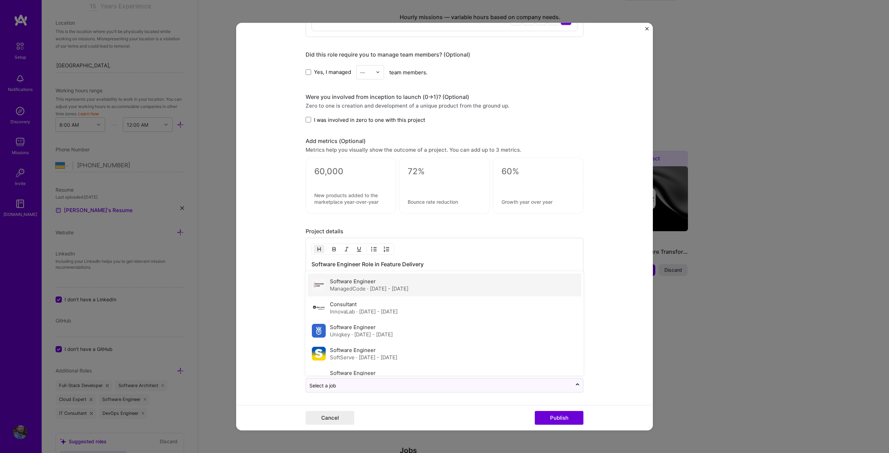
click at [388, 289] on span "· Oct 2024 - Apr 2025" at bounding box center [387, 288] width 41 height 7
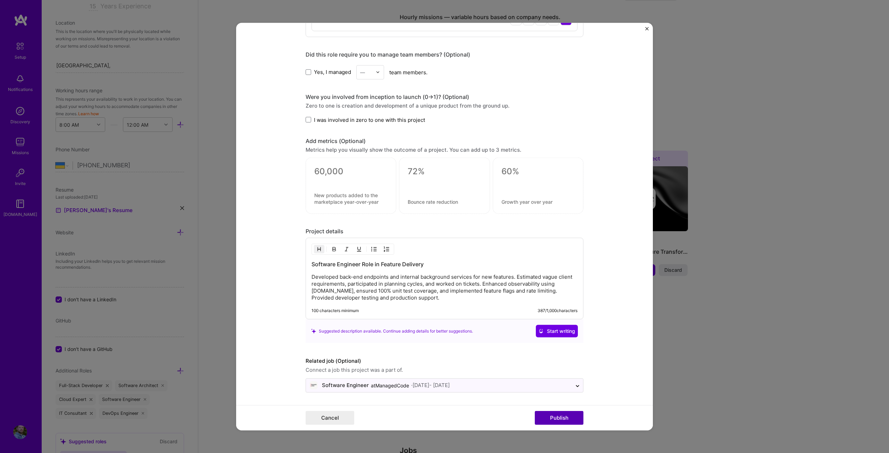
click at [565, 419] on button "Publish" at bounding box center [559, 418] width 49 height 14
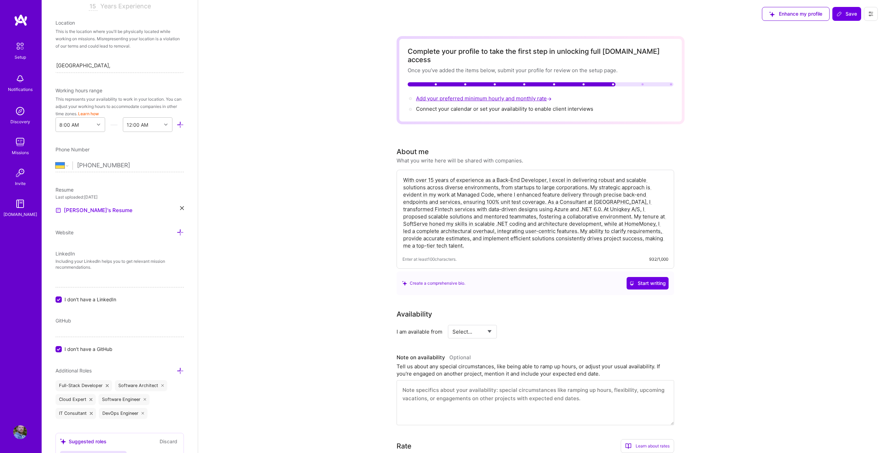
click at [490, 95] on span "Add your preferred minimum hourly and monthly rate →" at bounding box center [484, 98] width 137 height 7
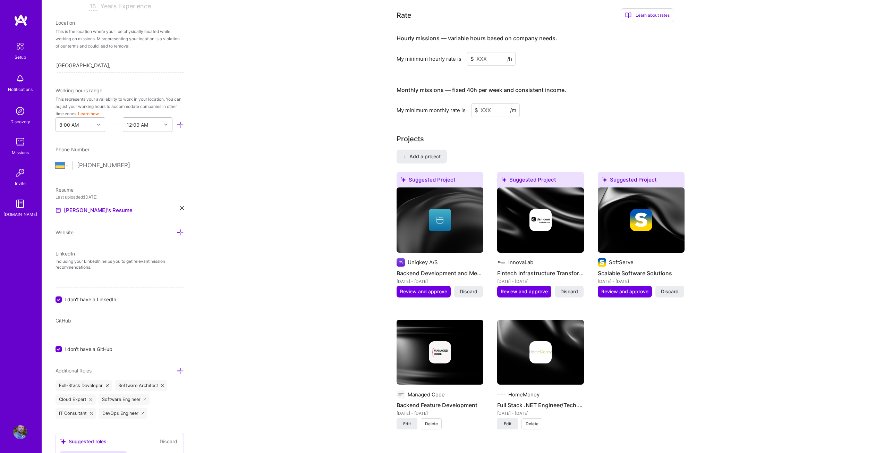
scroll to position [361, 0]
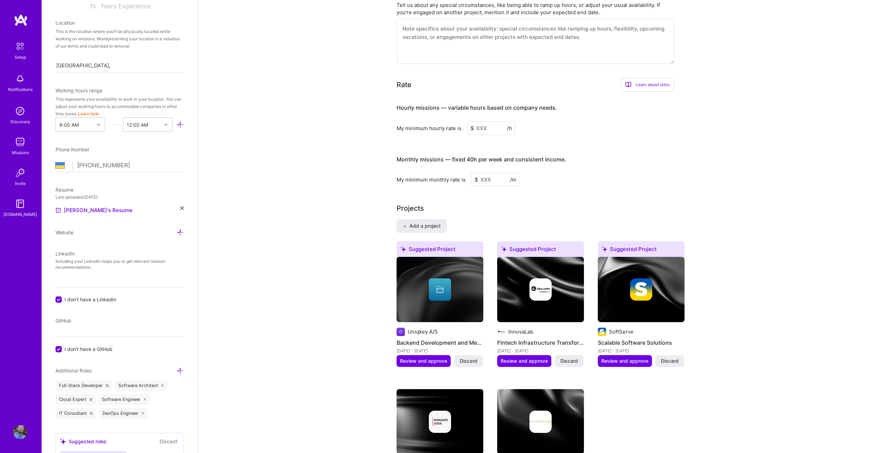
click at [483, 121] on input at bounding box center [491, 128] width 49 height 14
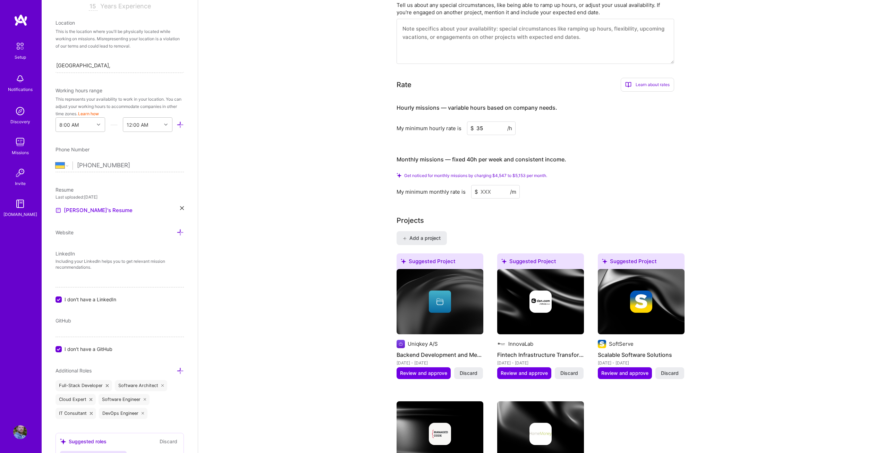
click at [482, 121] on input "35" at bounding box center [491, 128] width 49 height 14
type input "35"
click at [484, 185] on input at bounding box center [495, 192] width 49 height 14
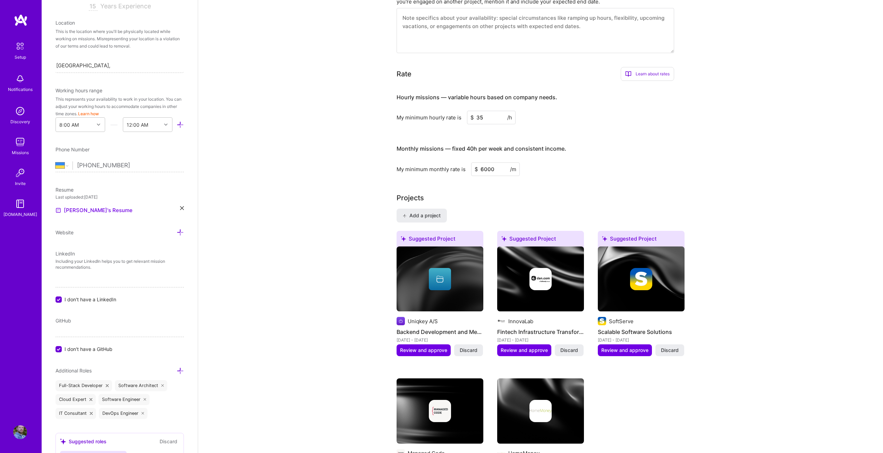
drag, startPoint x: 482, startPoint y: 162, endPoint x: 500, endPoint y: 162, distance: 17.7
click at [500, 162] on input "6000" at bounding box center [495, 169] width 49 height 14
type input "5500"
click at [483, 111] on input "35" at bounding box center [491, 118] width 49 height 14
click at [487, 162] on input "5500" at bounding box center [495, 169] width 49 height 14
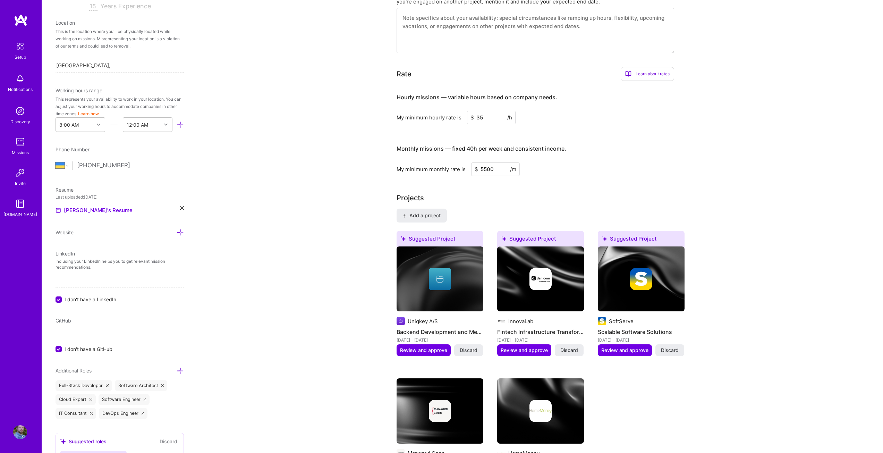
click at [491, 162] on input "5500" at bounding box center [495, 169] width 49 height 14
click at [483, 111] on input "35" at bounding box center [491, 118] width 49 height 14
click at [571, 193] on div "Projects" at bounding box center [541, 198] width 288 height 10
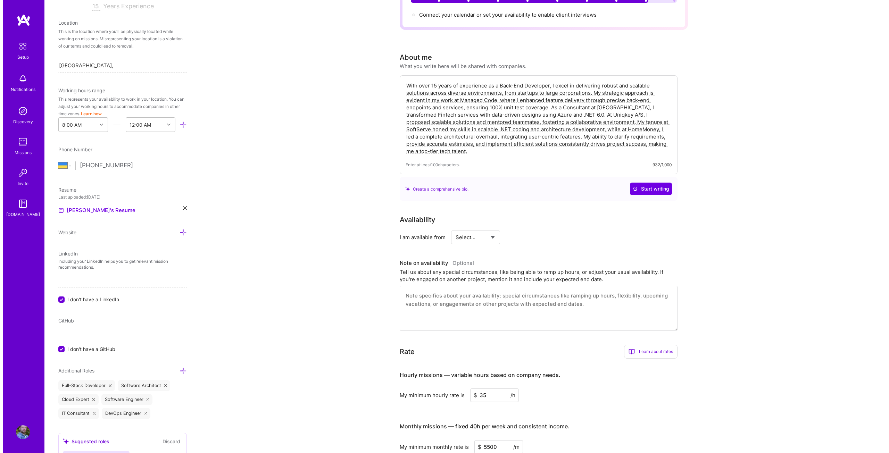
scroll to position [0, 0]
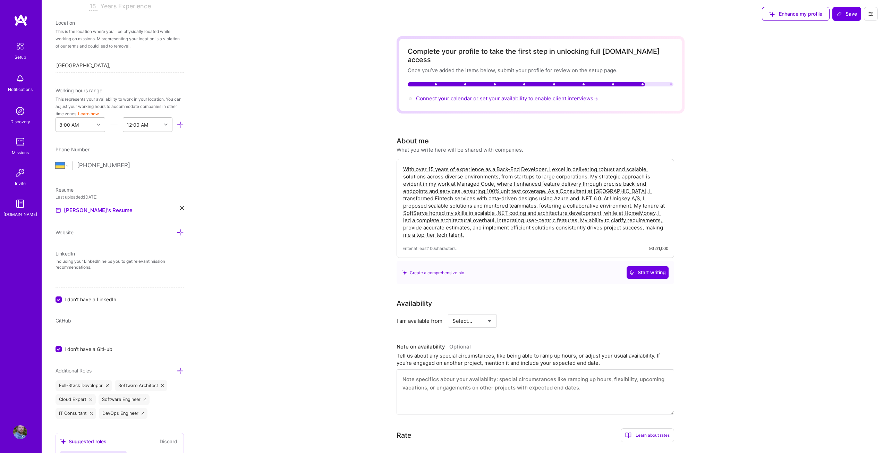
click at [567, 95] on span "Connect your calendar or set your availability to enable client interviews →" at bounding box center [508, 98] width 184 height 7
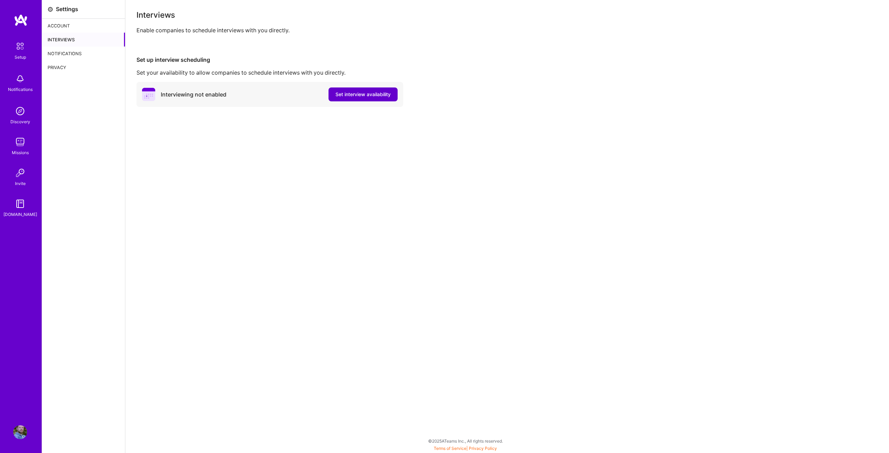
click at [370, 96] on span "Set interview availability" at bounding box center [362, 94] width 55 height 7
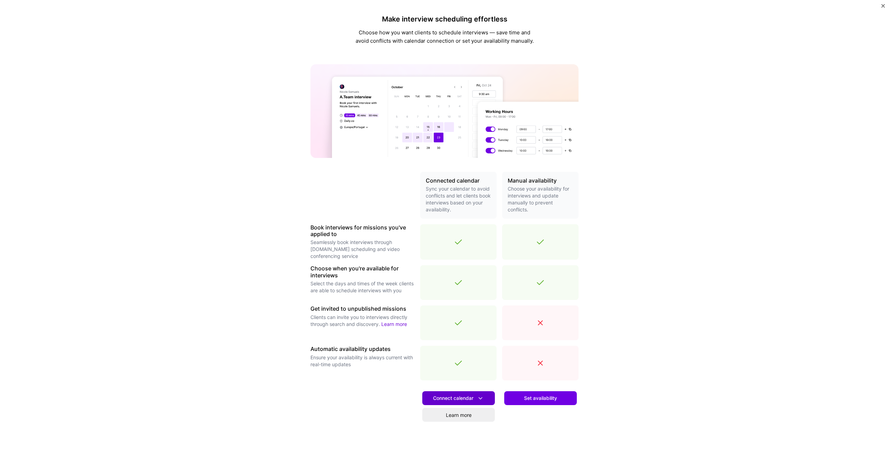
click at [477, 398] on icon at bounding box center [480, 398] width 7 height 7
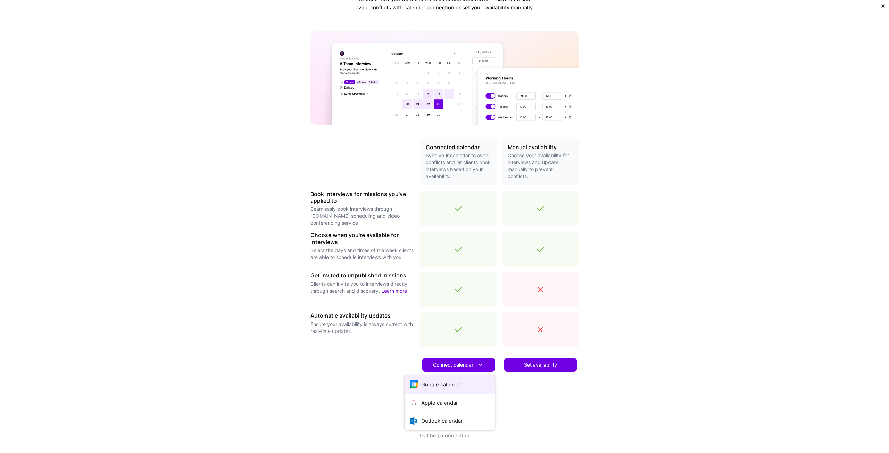
click at [473, 384] on button "Google calendar" at bounding box center [449, 384] width 90 height 18
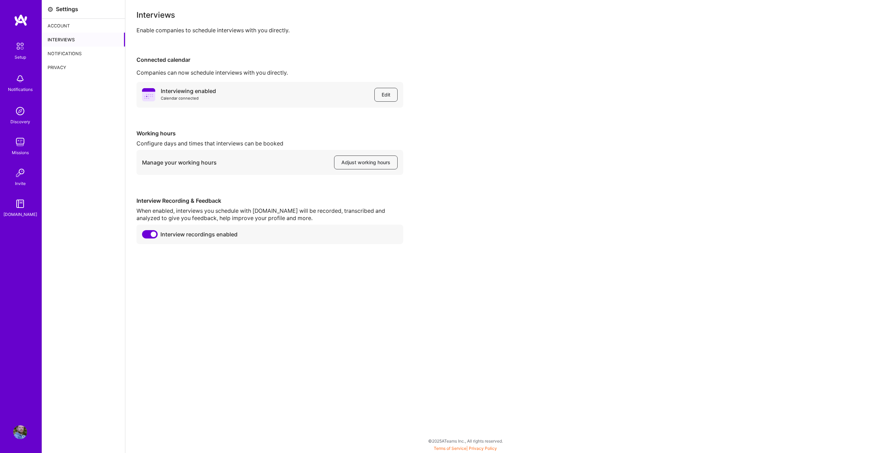
click at [59, 27] on div "Account" at bounding box center [83, 26] width 83 height 14
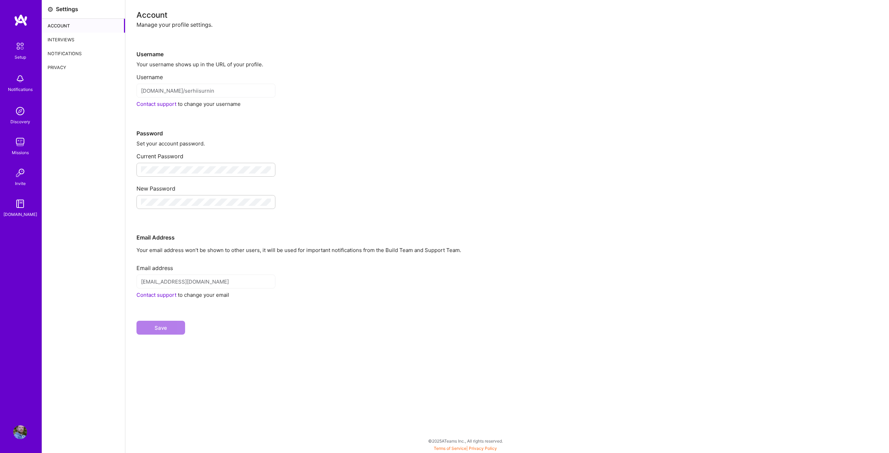
click at [18, 114] on img at bounding box center [20, 111] width 14 height 14
click at [74, 53] on div "Notifications" at bounding box center [83, 54] width 83 height 14
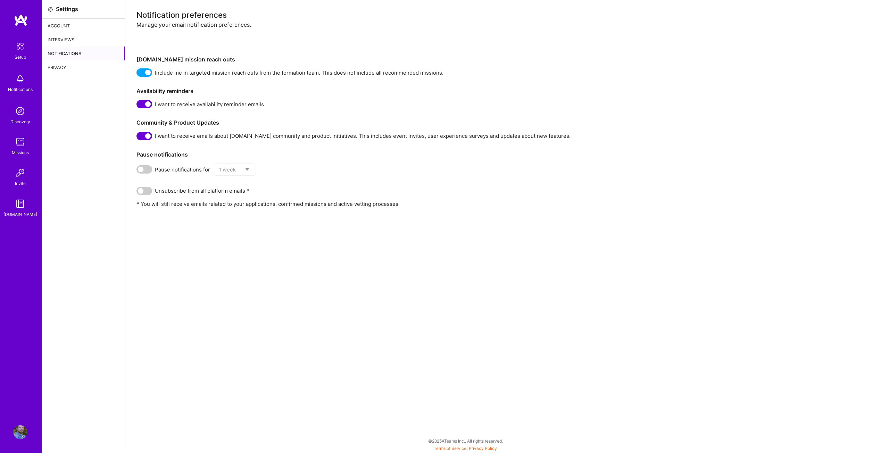
click at [23, 115] on img at bounding box center [20, 111] width 14 height 14
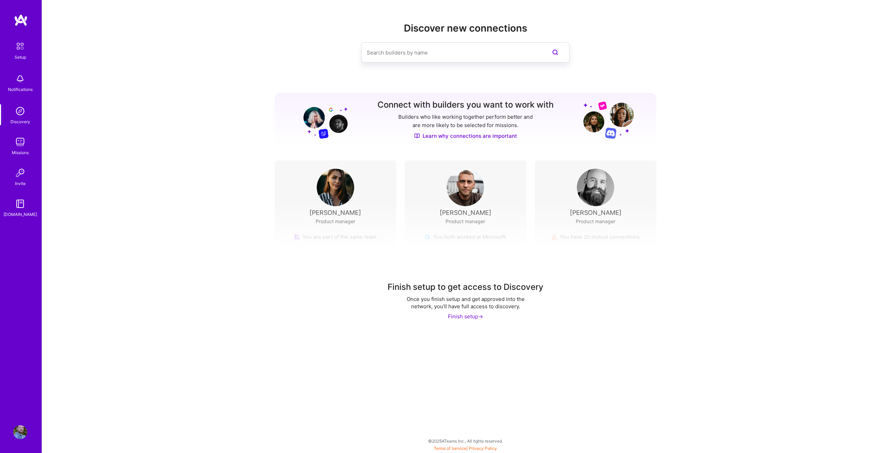
click at [462, 314] on div "Finish setup ->" at bounding box center [465, 316] width 35 height 7
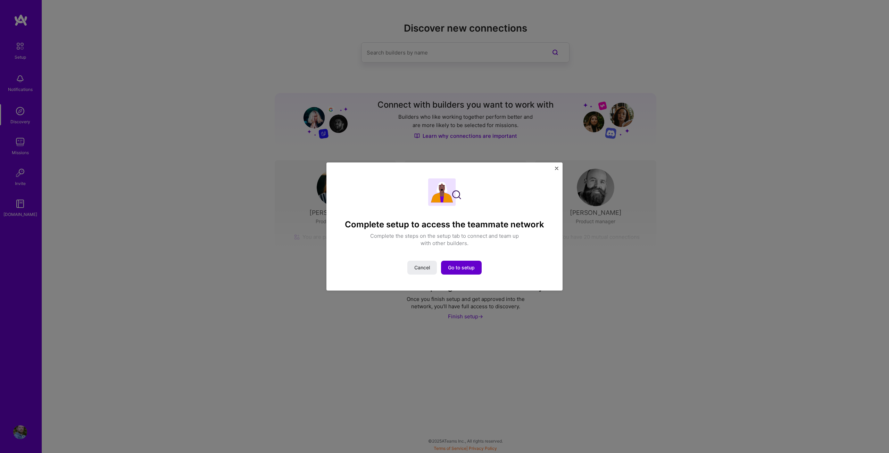
click at [453, 267] on span "Go to setup" at bounding box center [461, 267] width 27 height 7
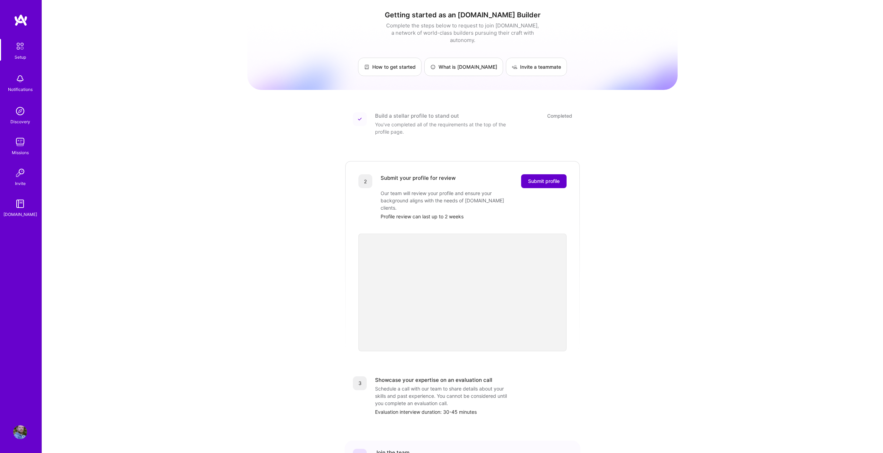
click at [557, 178] on span "Submit profile" at bounding box center [544, 181] width 32 height 7
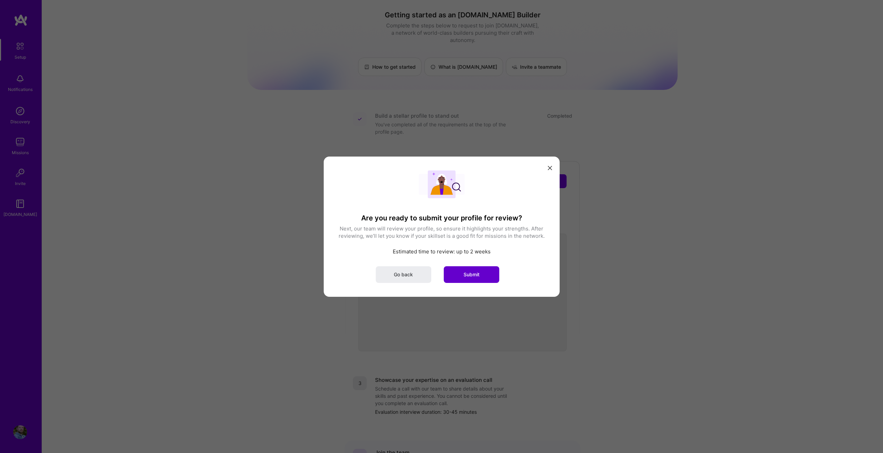
click at [475, 275] on span "Submit" at bounding box center [472, 274] width 16 height 7
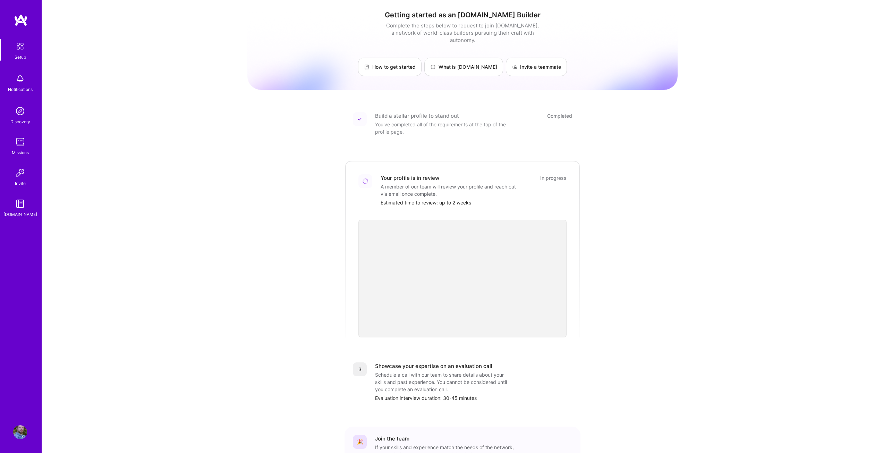
scroll to position [52, 0]
